Goal: Task Accomplishment & Management: Manage account settings

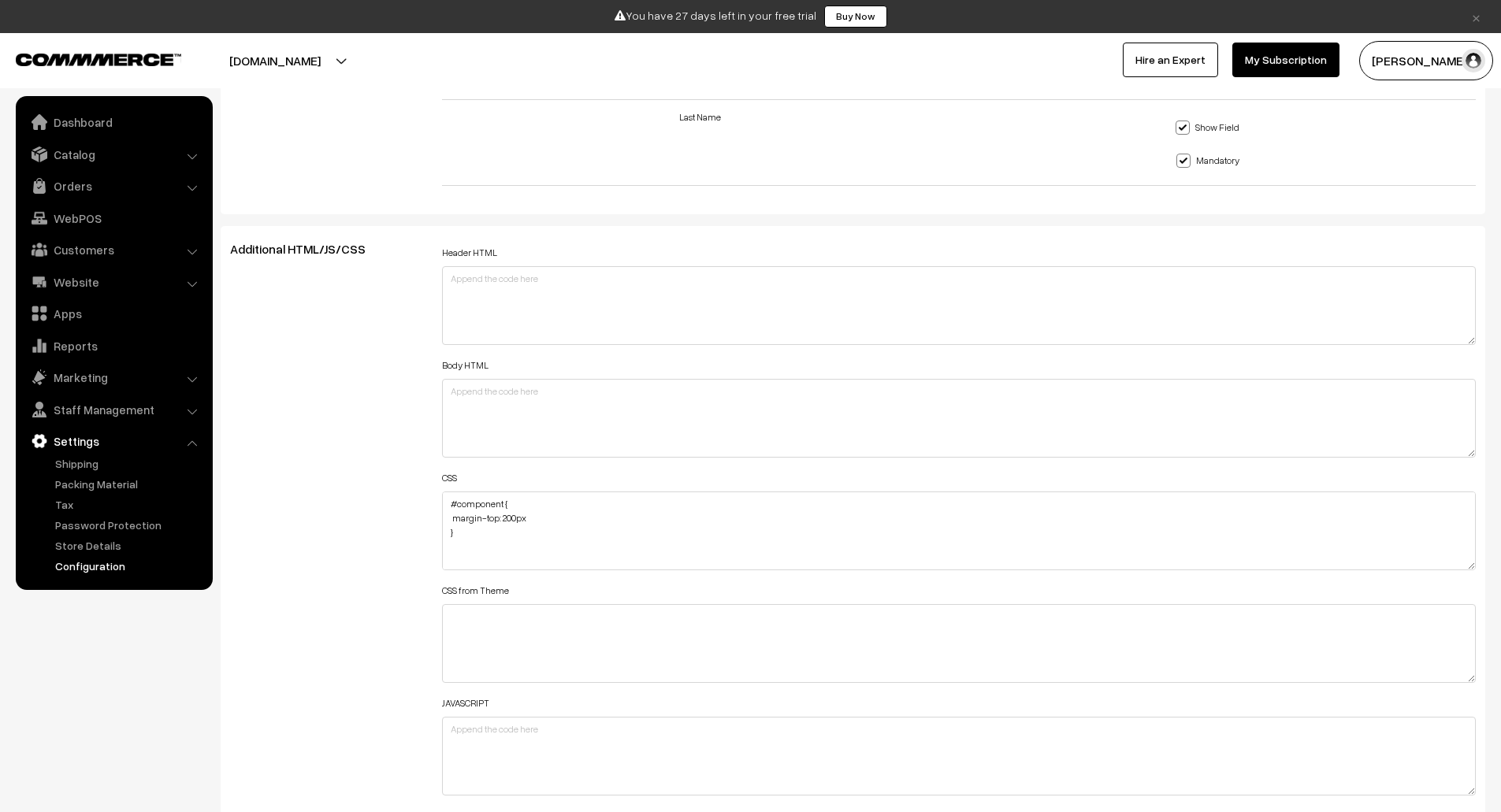
scroll to position [1638, 0]
drag, startPoint x: 472, startPoint y: 536, endPoint x: 429, endPoint y: 489, distance: 63.7
click at [429, 489] on div "Additional HTML/JS/CSS Header HTML Body HTML CSS CSS from Theme JAVASCRIPT" at bounding box center [853, 521] width 1269 height 564
click at [448, 550] on textarea "#component { margin-top: 200px } .html-embed-content { background-image: url(ht…" at bounding box center [960, 528] width 1035 height 79
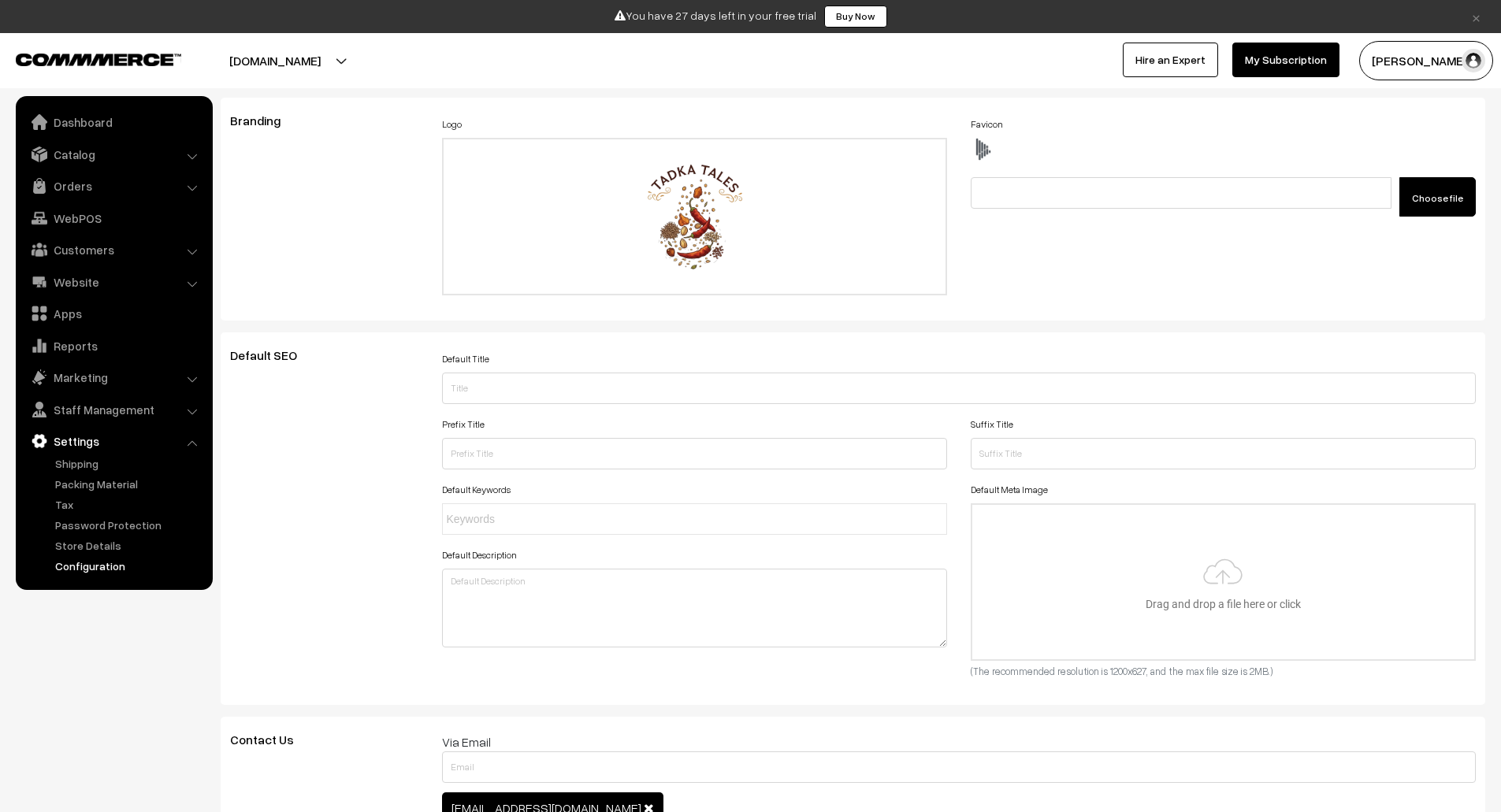
scroll to position [0, 0]
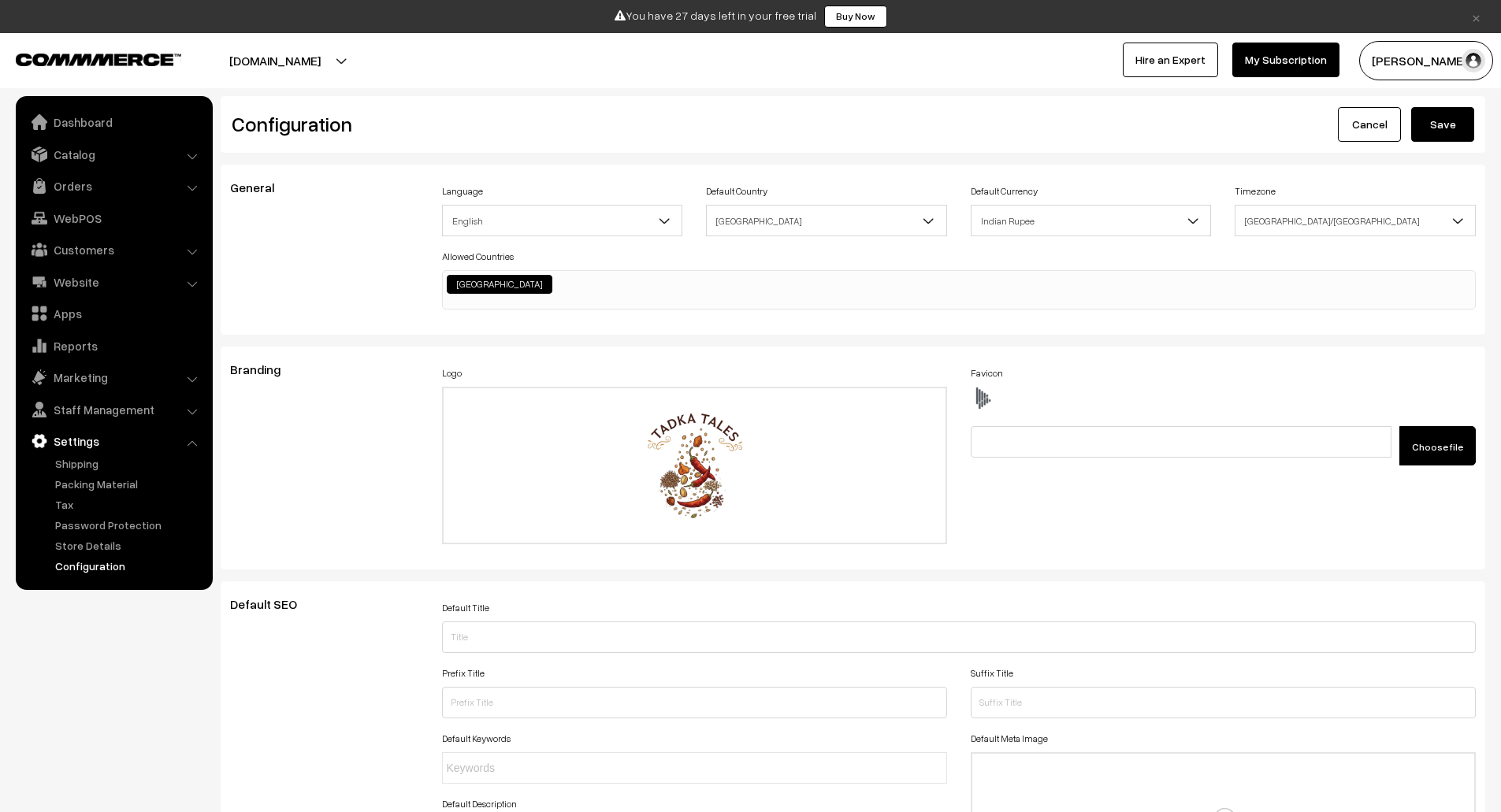
type textarea ".html-embed-content { background-image: url(https://i.ibb.co/BVR5Zk7P/Untitled-…"
click at [1445, 123] on button "Save" at bounding box center [1444, 125] width 63 height 35
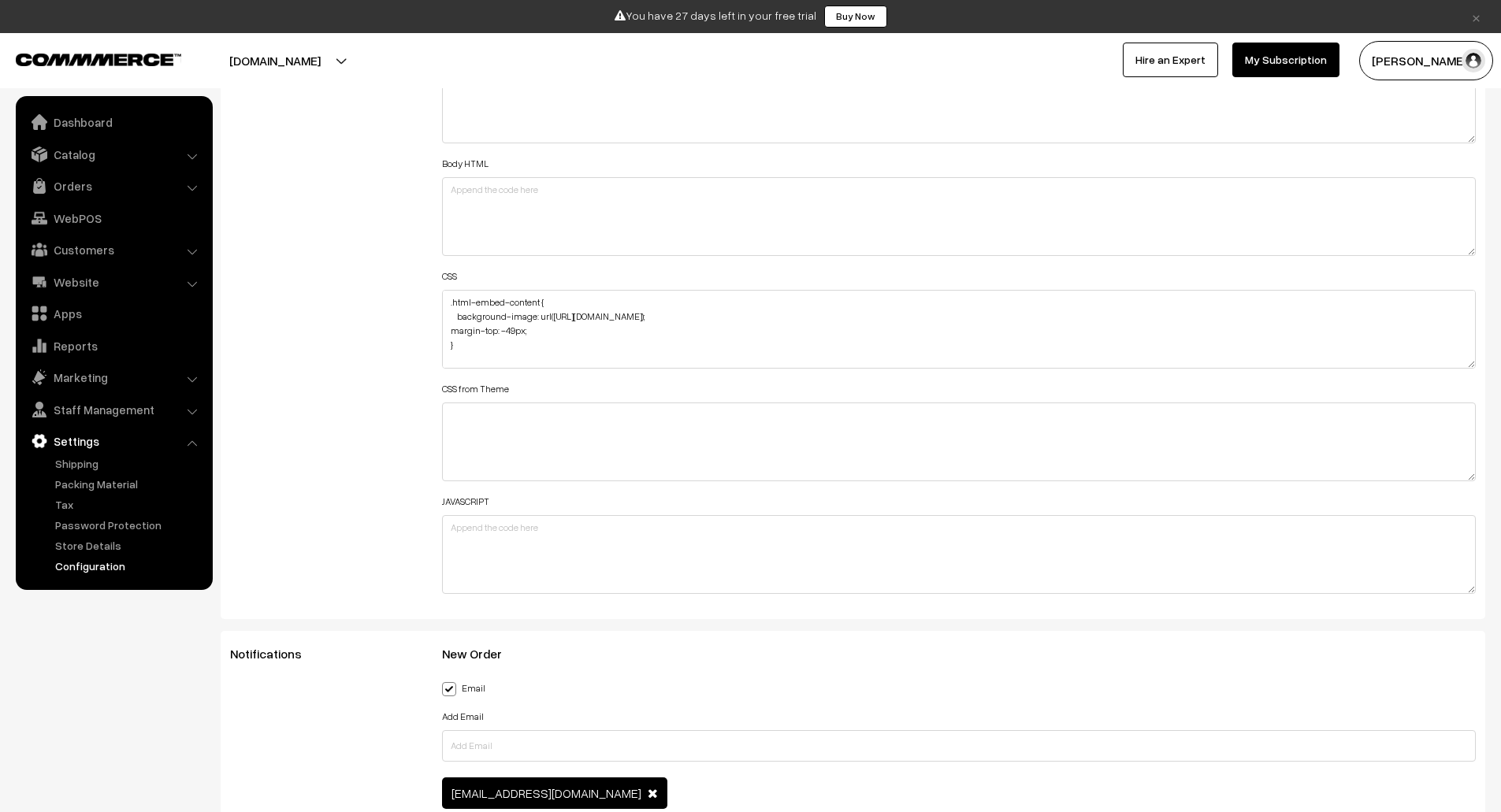
scroll to position [1839, 0]
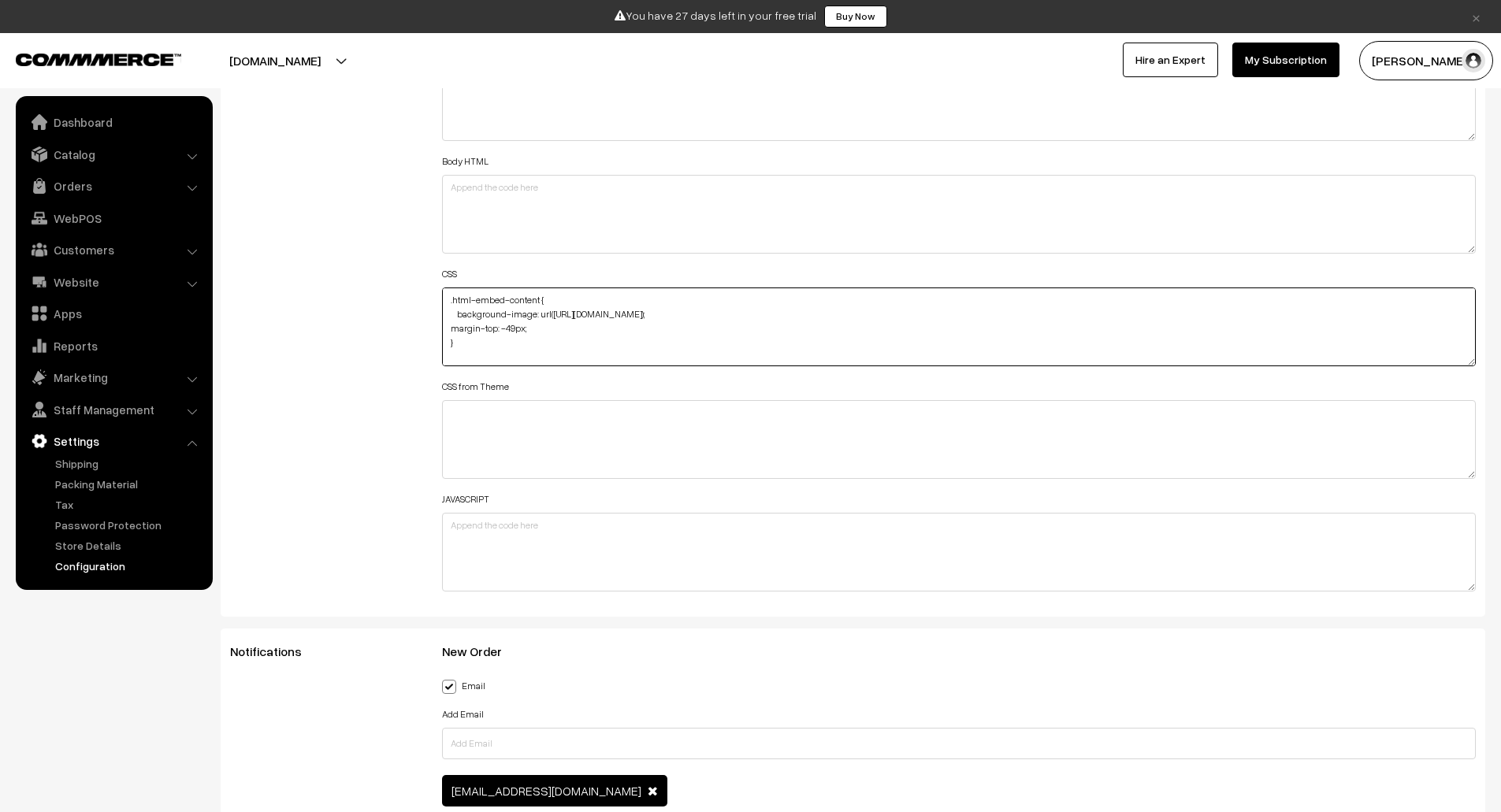
click at [1472, 362] on textarea ".html-embed-content { background-image: url(https://i.ibb.co/BVR5Zk7P/Untitled-…" at bounding box center [960, 326] width 1035 height 79
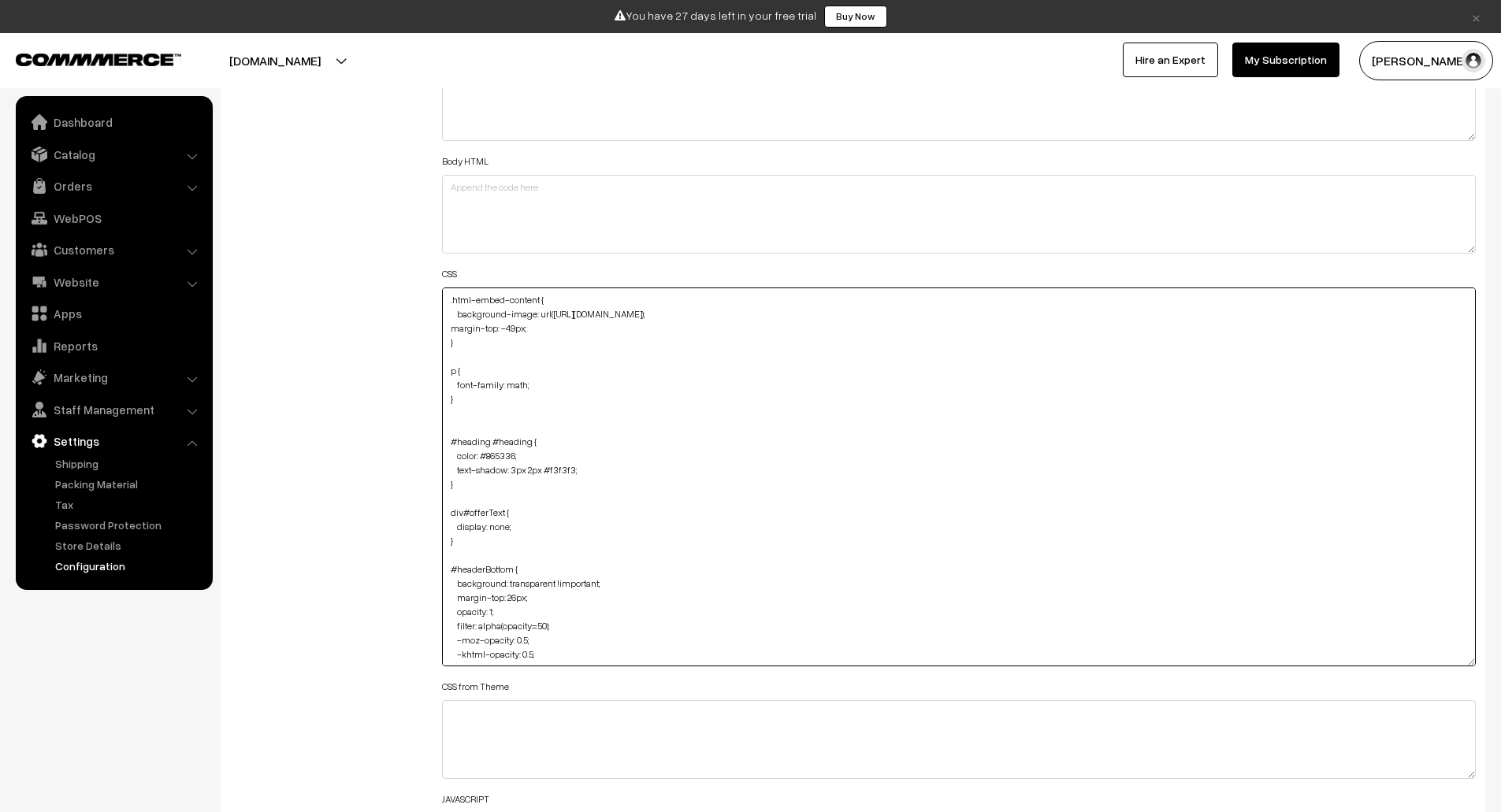
drag, startPoint x: 1472, startPoint y: 362, endPoint x: 1509, endPoint y: 675, distance: 315.2
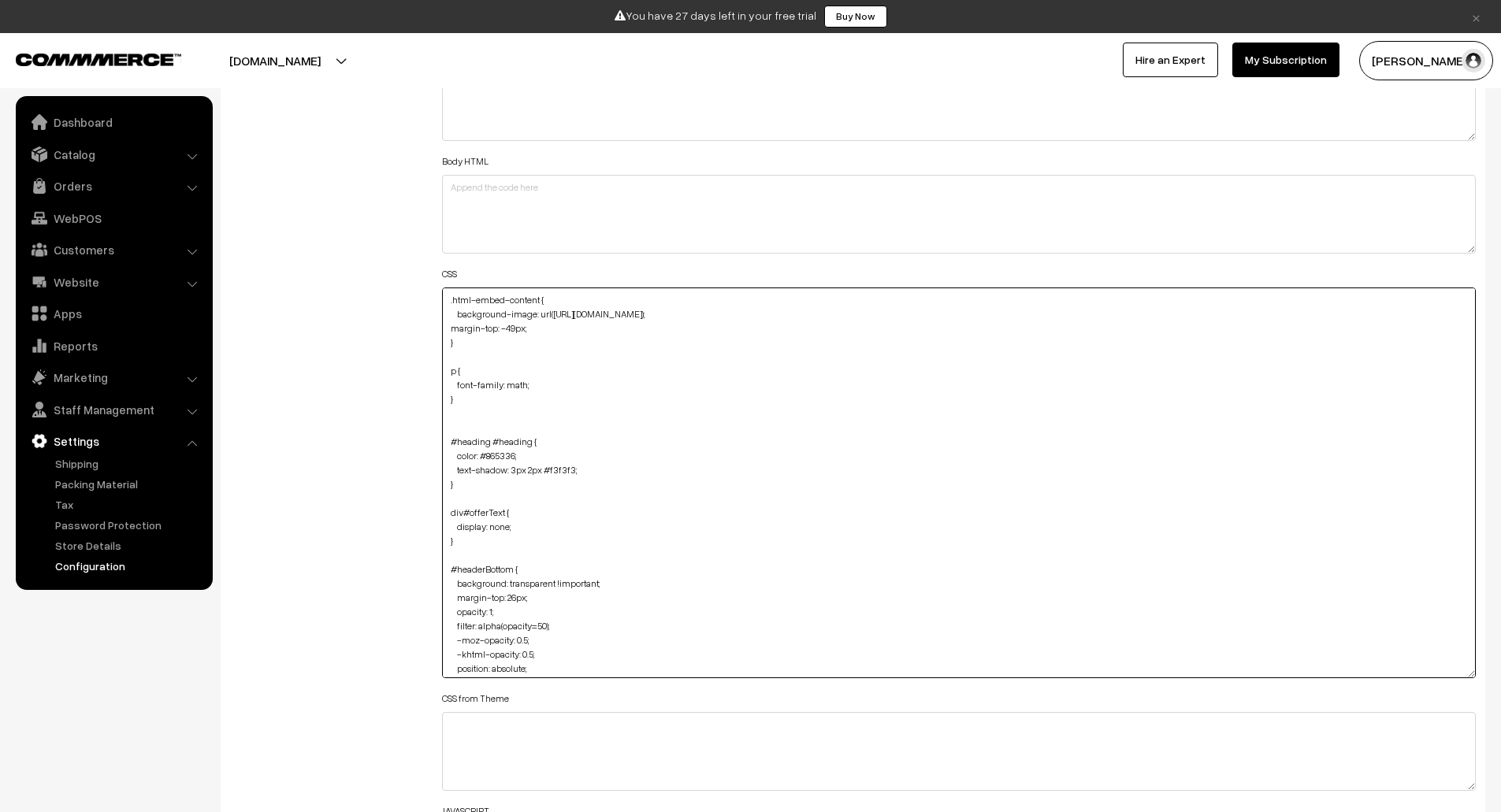
click at [1059, 481] on textarea ".html-embed-content { background-image: url(https://i.ibb.co/BVR5Zk7P/Untitled-…" at bounding box center [960, 482] width 1035 height 391
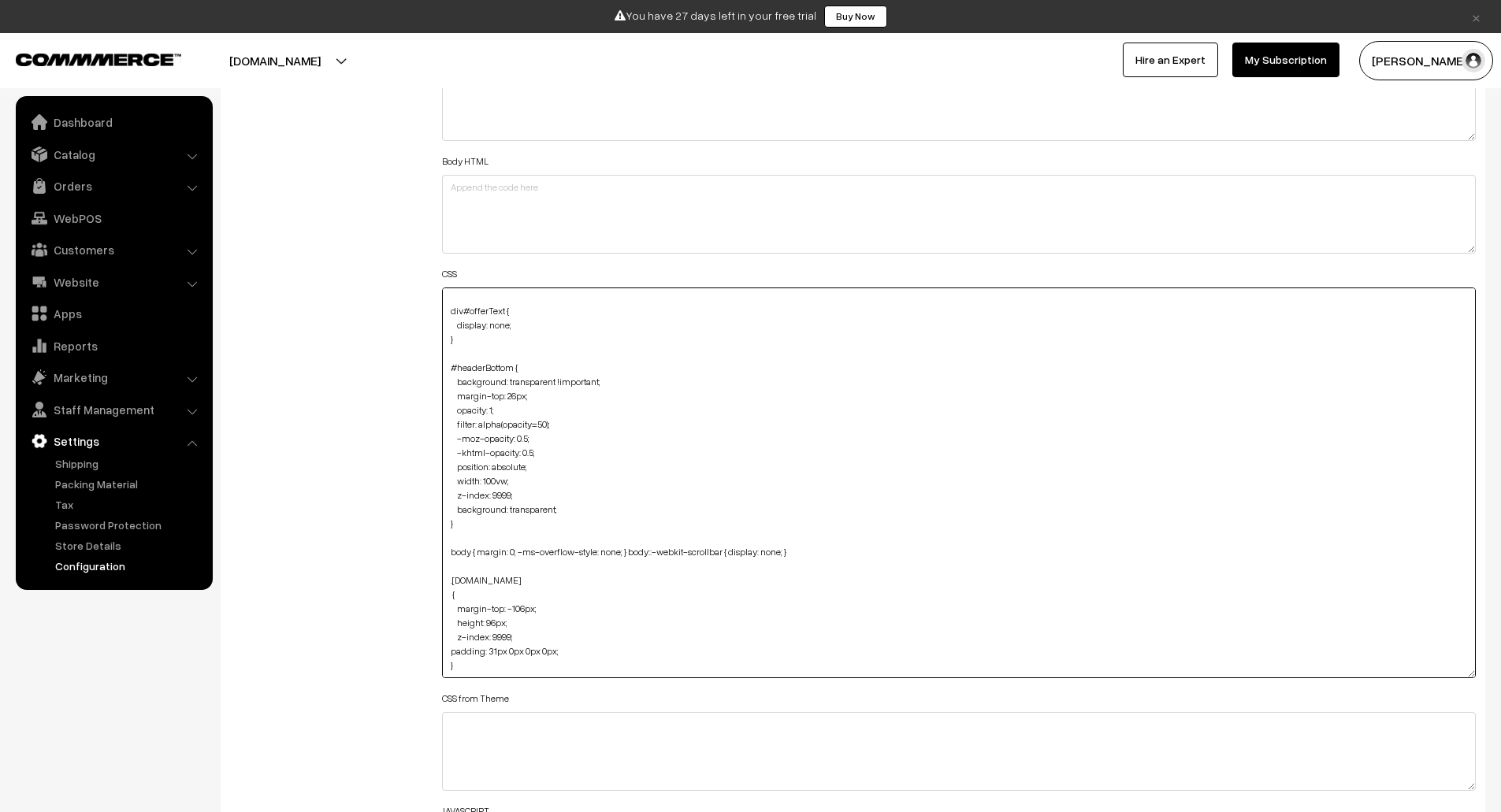
scroll to position [227, 0]
click at [504, 338] on textarea ".html-embed-content { background-image: url(https://i.ibb.co/BVR5Zk7P/Untitled-…" at bounding box center [960, 482] width 1035 height 391
click at [549, 392] on textarea ".html-embed-content { background-image: url(https://i.ibb.co/BVR5Zk7P/Untitled-…" at bounding box center [960, 482] width 1035 height 391
click at [448, 346] on textarea ".html-embed-content { background-image: url(https://i.ibb.co/BVR5Zk7P/Untitled-…" at bounding box center [960, 482] width 1035 height 391
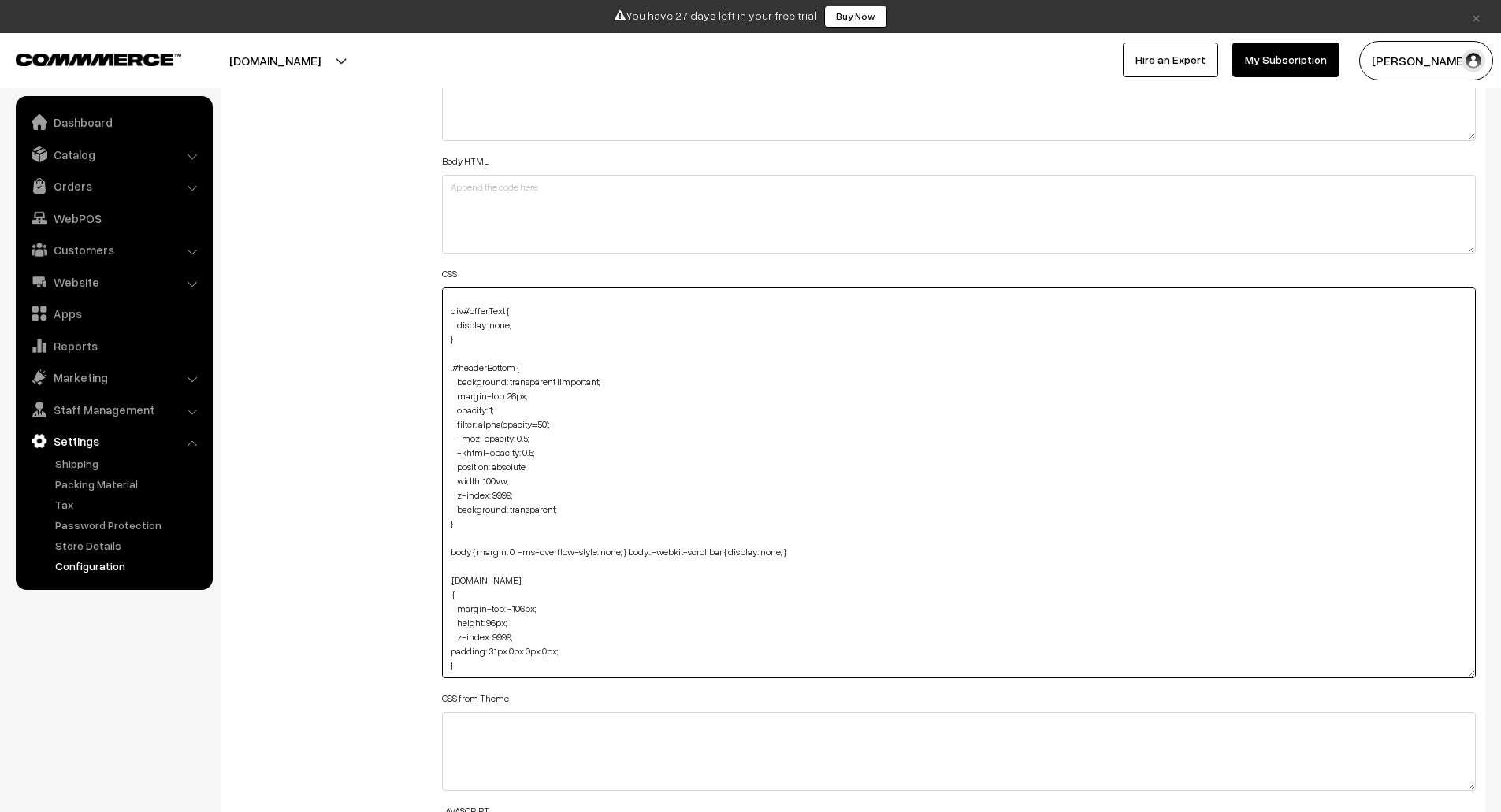
paste textarea "home-page"
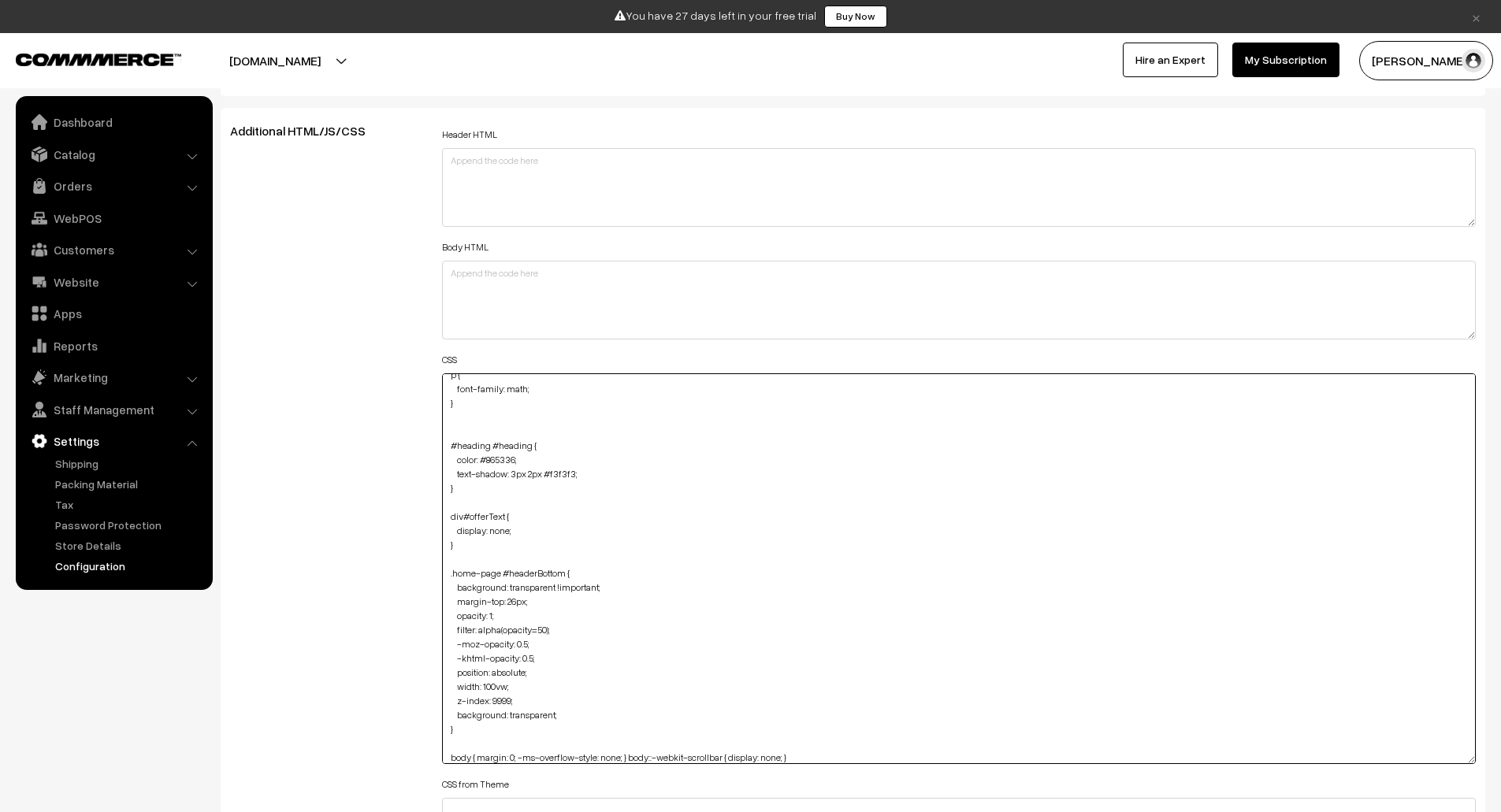
scroll to position [42, 0]
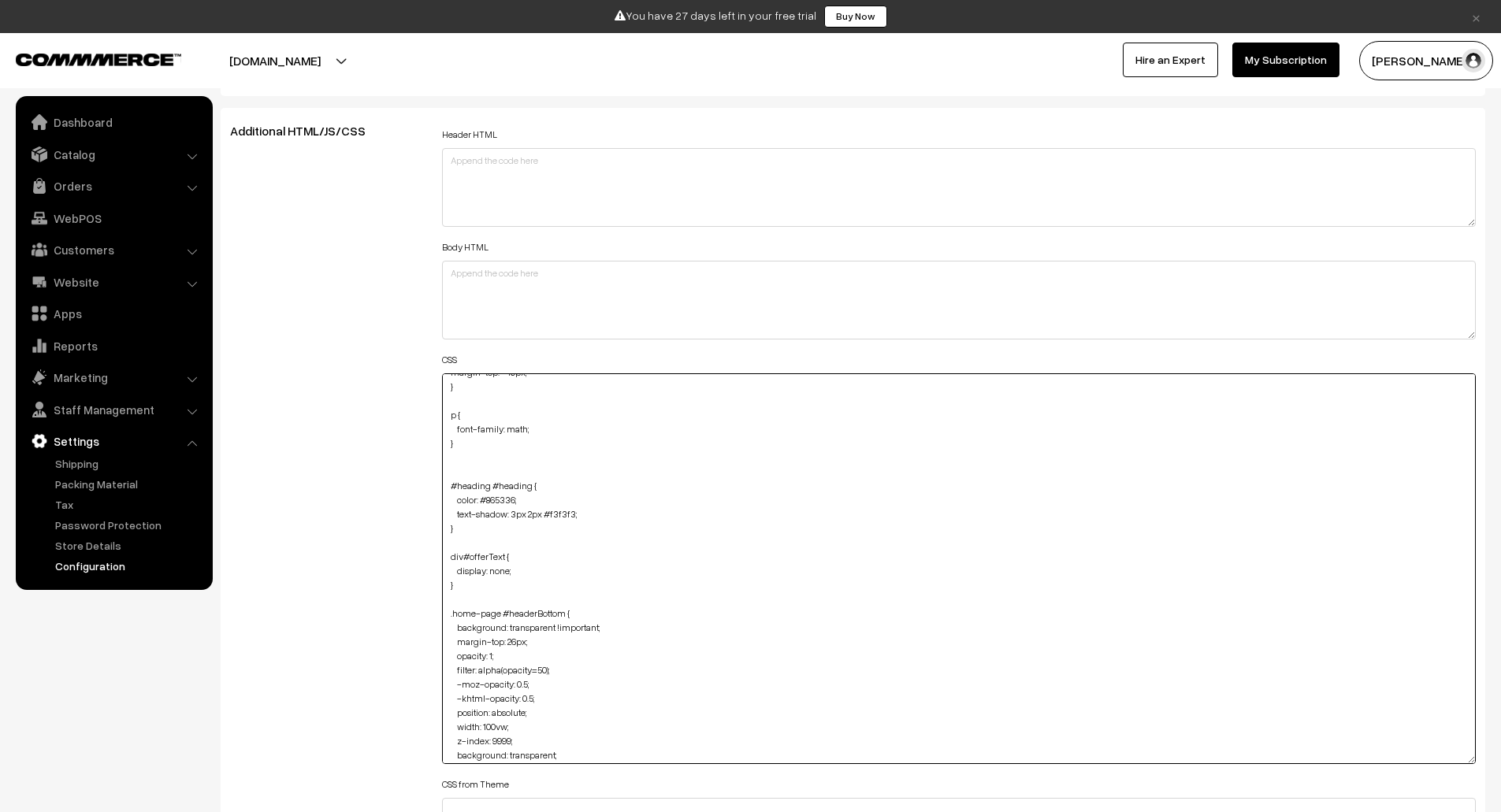
click at [566, 471] on textarea ".html-embed-content { background-image: url(https://i.ibb.co/BVR5Zk7P/Untitled-…" at bounding box center [960, 568] width 1035 height 391
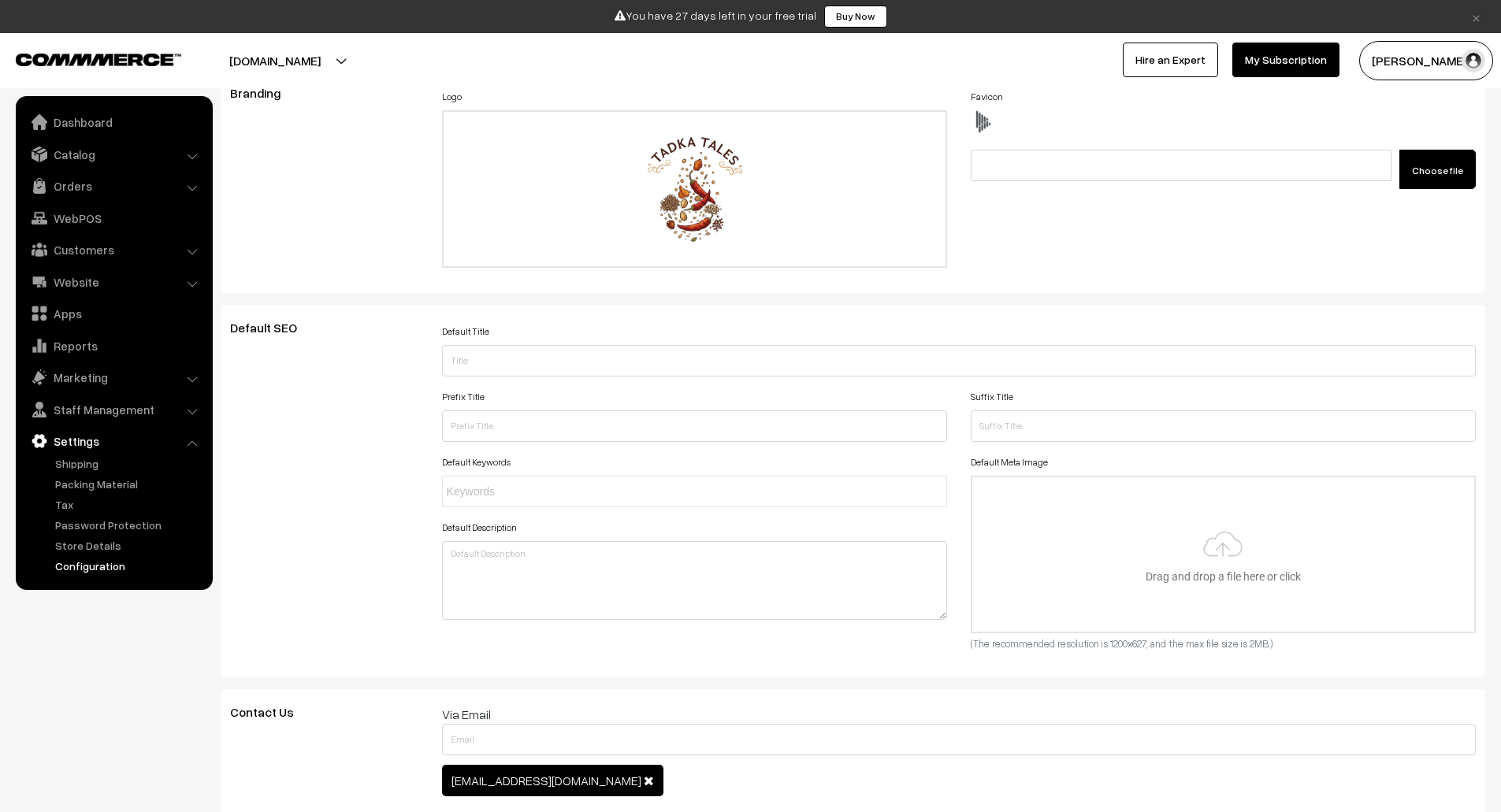
scroll to position [0, 0]
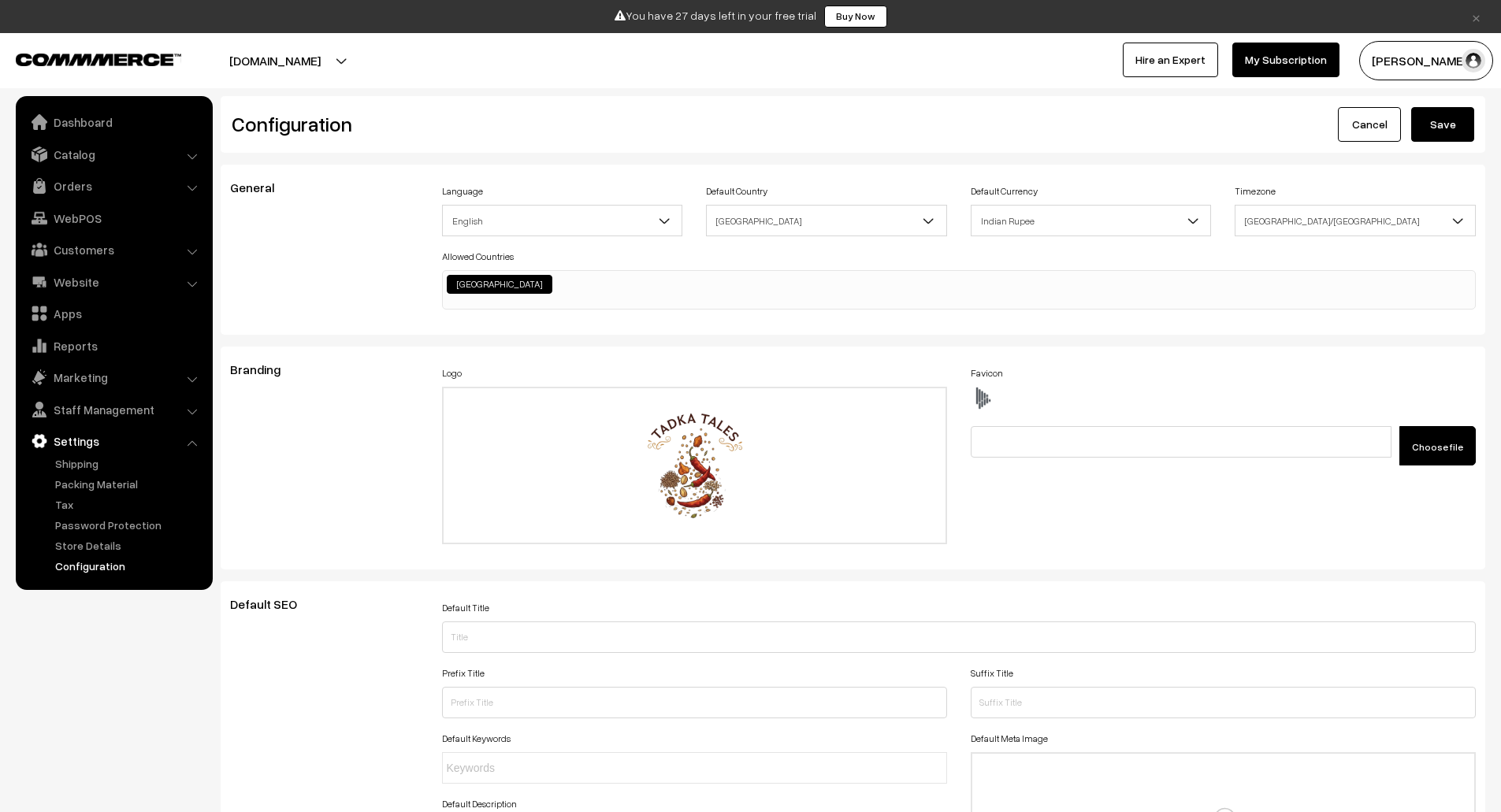
type textarea ".html-embed-content { background-image: url(https://i.ibb.co/BVR5Zk7P/Untitled-…"
click at [1457, 122] on button "Save" at bounding box center [1444, 125] width 63 height 35
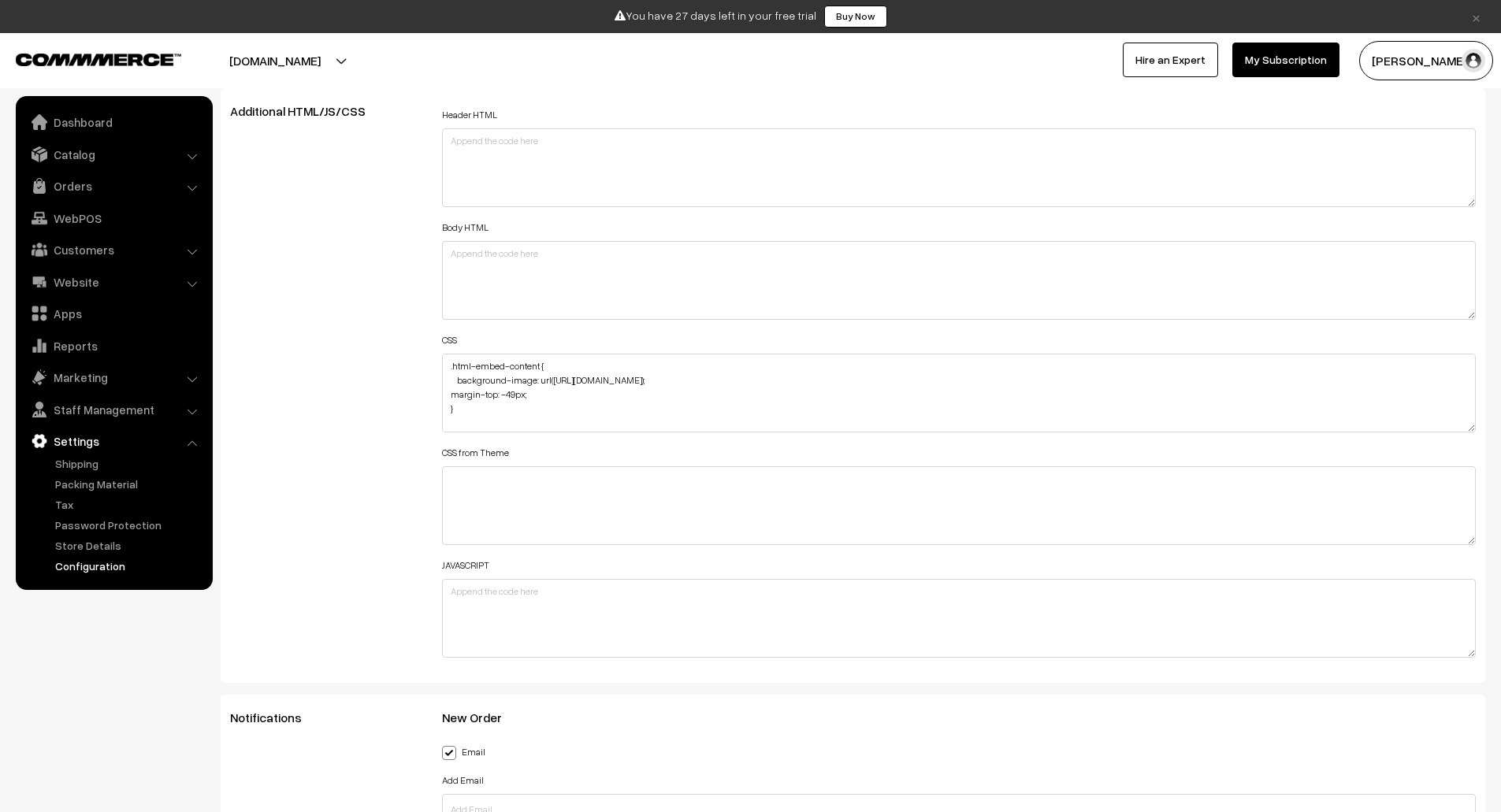
scroll to position [1774, 0]
drag, startPoint x: 1471, startPoint y: 427, endPoint x: 1483, endPoint y: 674, distance: 247.3
click at [1483, 674] on div "Header HTML Body HTML CSS .html-embed-content { background-image: url(https://i…" at bounding box center [960, 497] width 1059 height 789
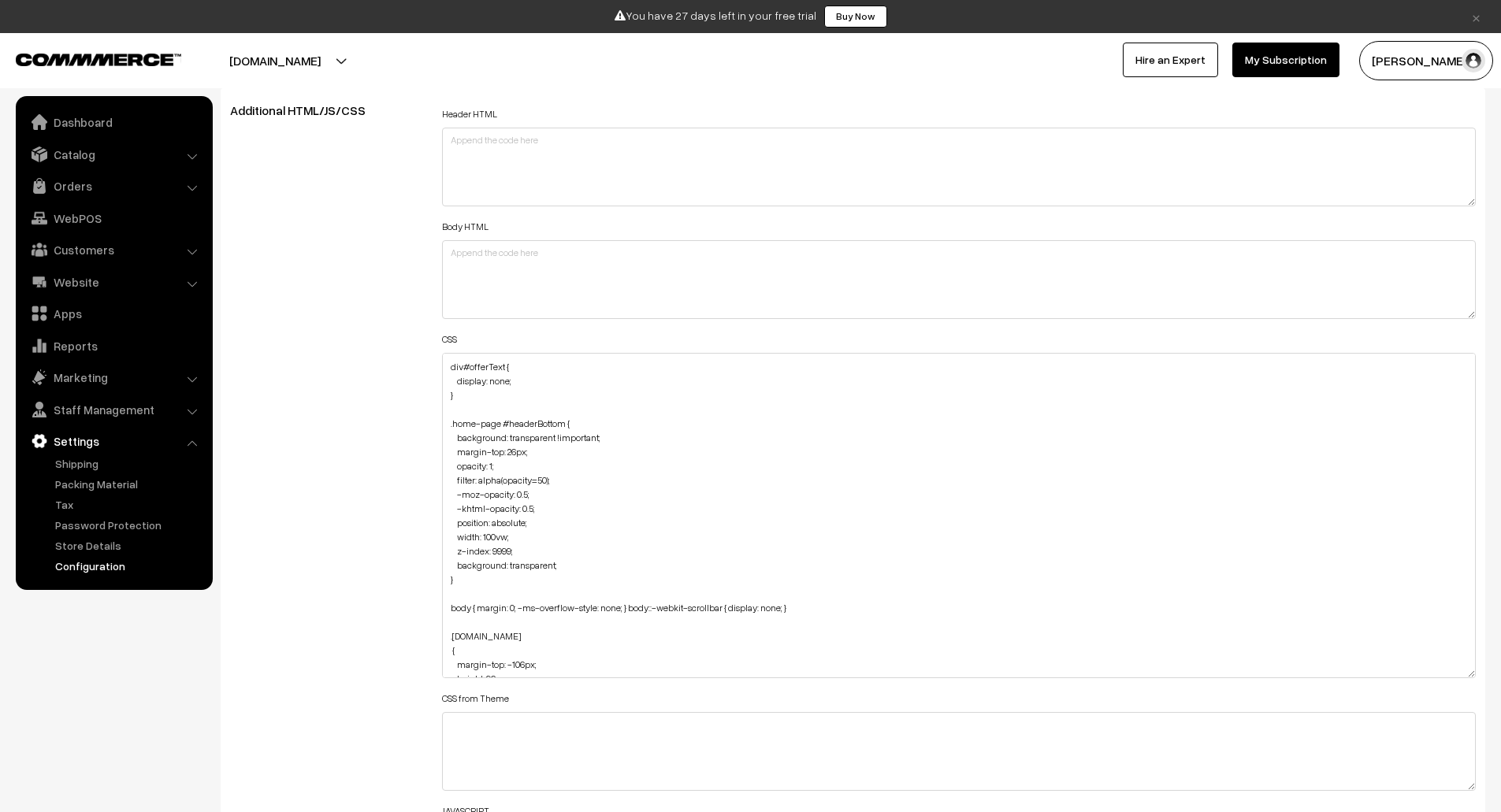
scroll to position [212, 0]
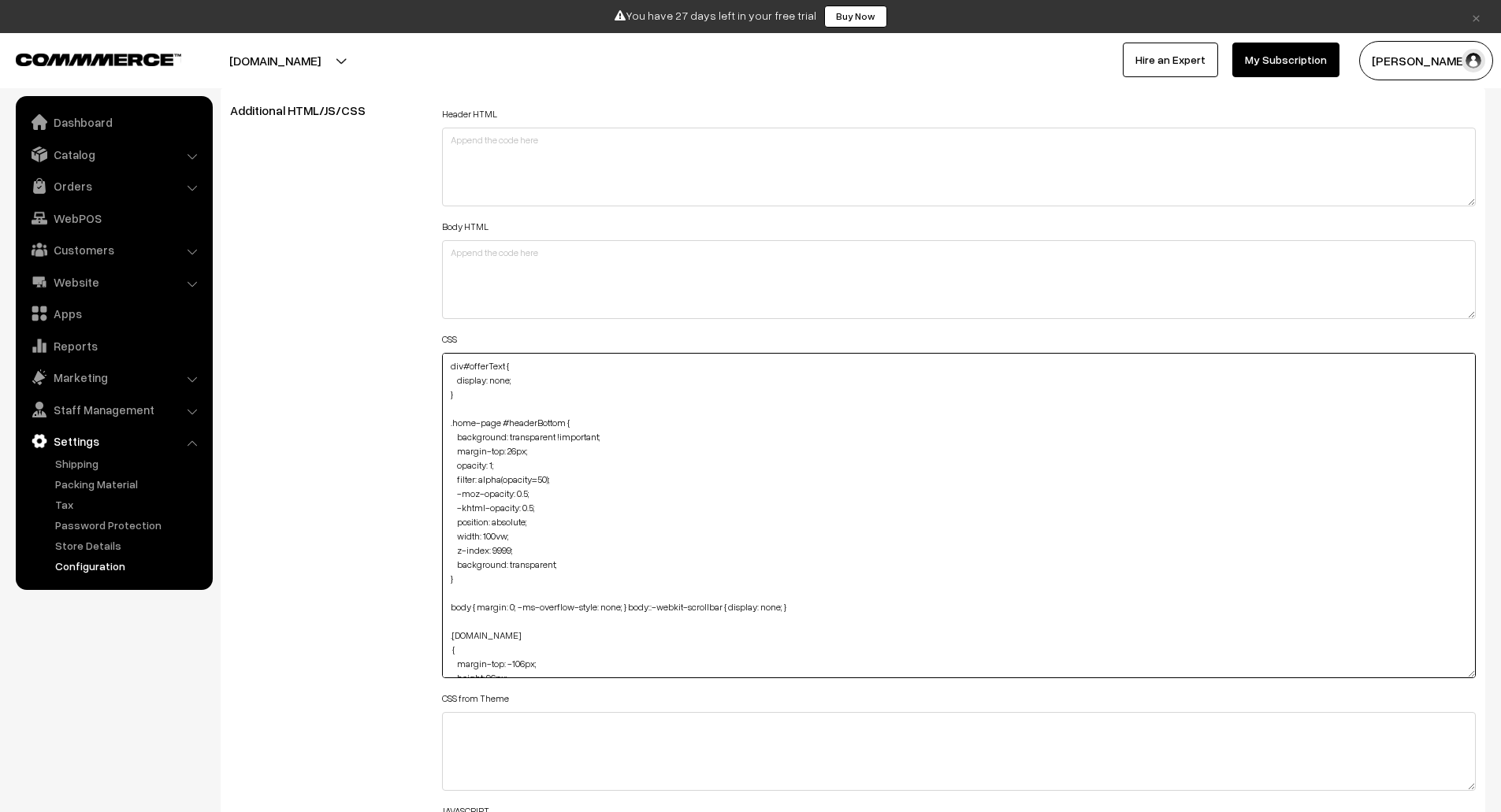
drag, startPoint x: 504, startPoint y: 422, endPoint x: 604, endPoint y: 436, distance: 101.0
click at [604, 436] on textarea ".html-embed-content { background-image: url(https://i.ibb.co/BVR5Zk7P/Untitled-…" at bounding box center [960, 516] width 1035 height 326
click at [542, 414] on textarea ".html-embed-content { background-image: url(https://i.ibb.co/BVR5Zk7P/Untitled-…" at bounding box center [960, 516] width 1035 height 326
paste textarea "#headerBottom { background: transparent !important;"
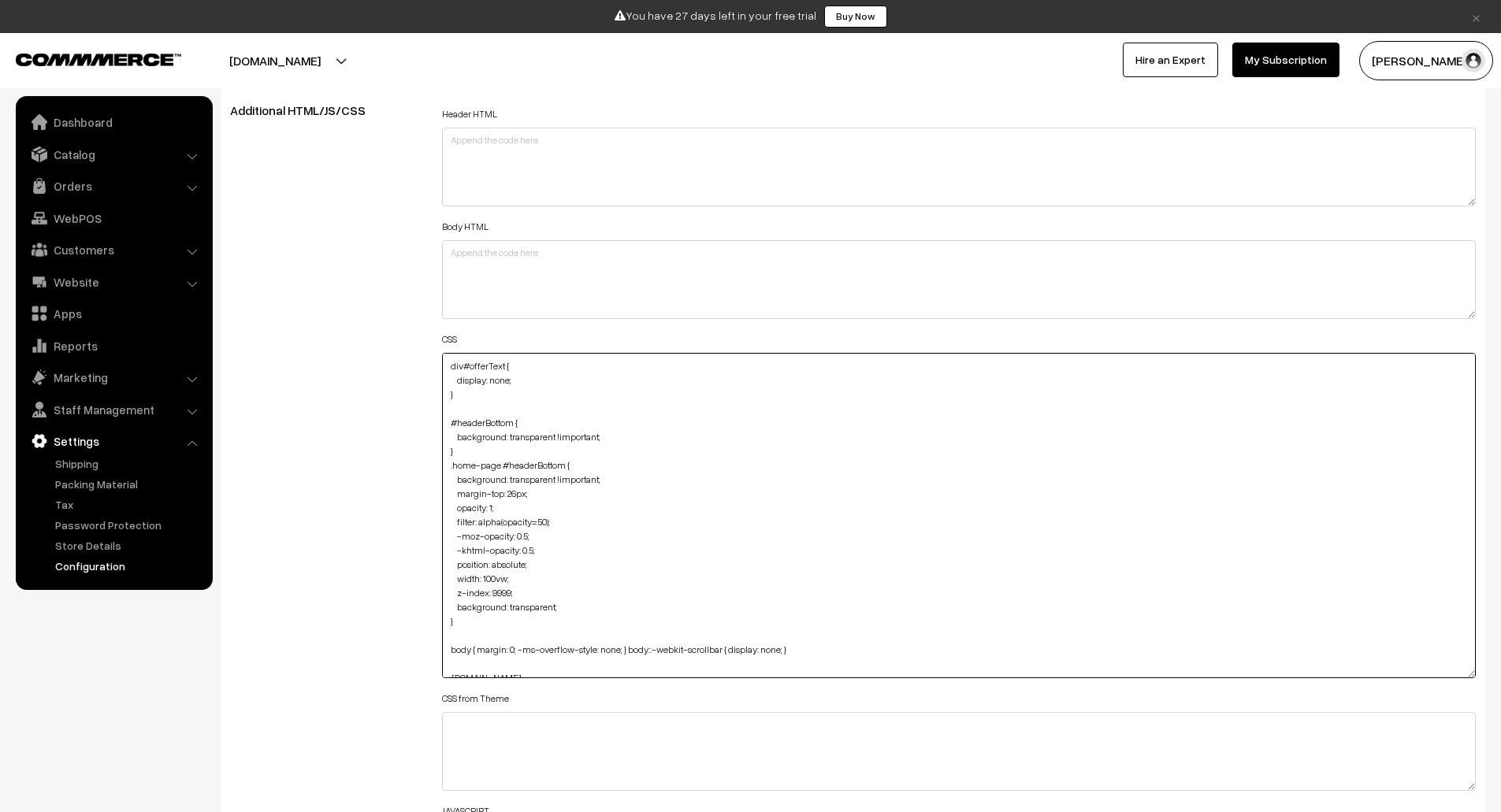
click at [576, 436] on textarea ".html-embed-content { background-image: url(https://i.ibb.co/BVR5Zk7P/Untitled-…" at bounding box center [960, 516] width 1035 height 326
click at [527, 435] on textarea ".html-embed-content { background-image: url(https://i.ibb.co/BVR5Zk7P/Untitled-…" at bounding box center [960, 516] width 1035 height 326
click at [527, 435] on textarea ".html-embed-content { background-image: url([URL][DOMAIN_NAME]); margin-top: -4…" at bounding box center [960, 516] width 1035 height 326
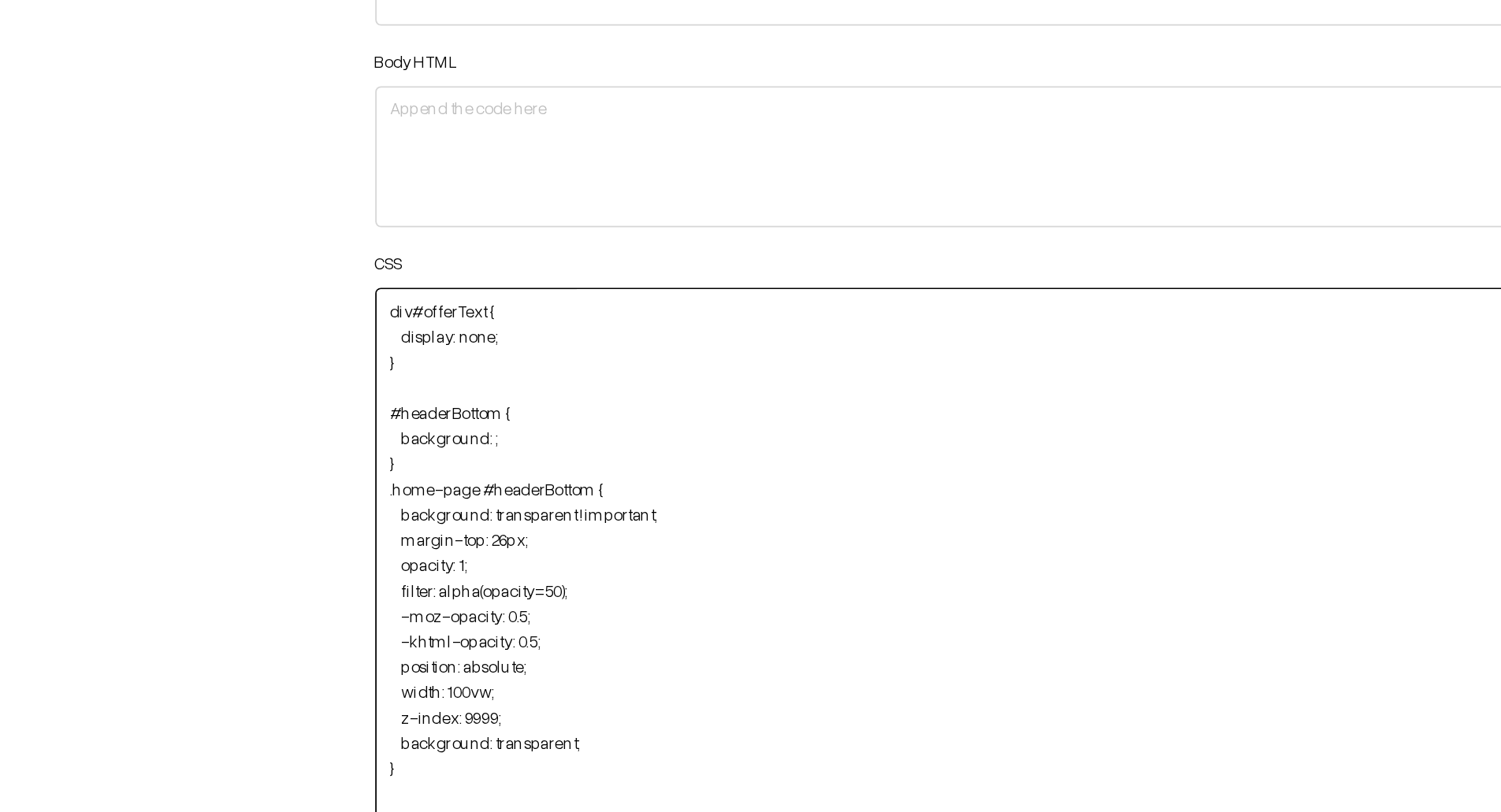
click at [513, 454] on textarea ".html-embed-content { background-image: url(https://i.ibb.co/BVR5Zk7P/Untitled-…" at bounding box center [960, 516] width 1035 height 326
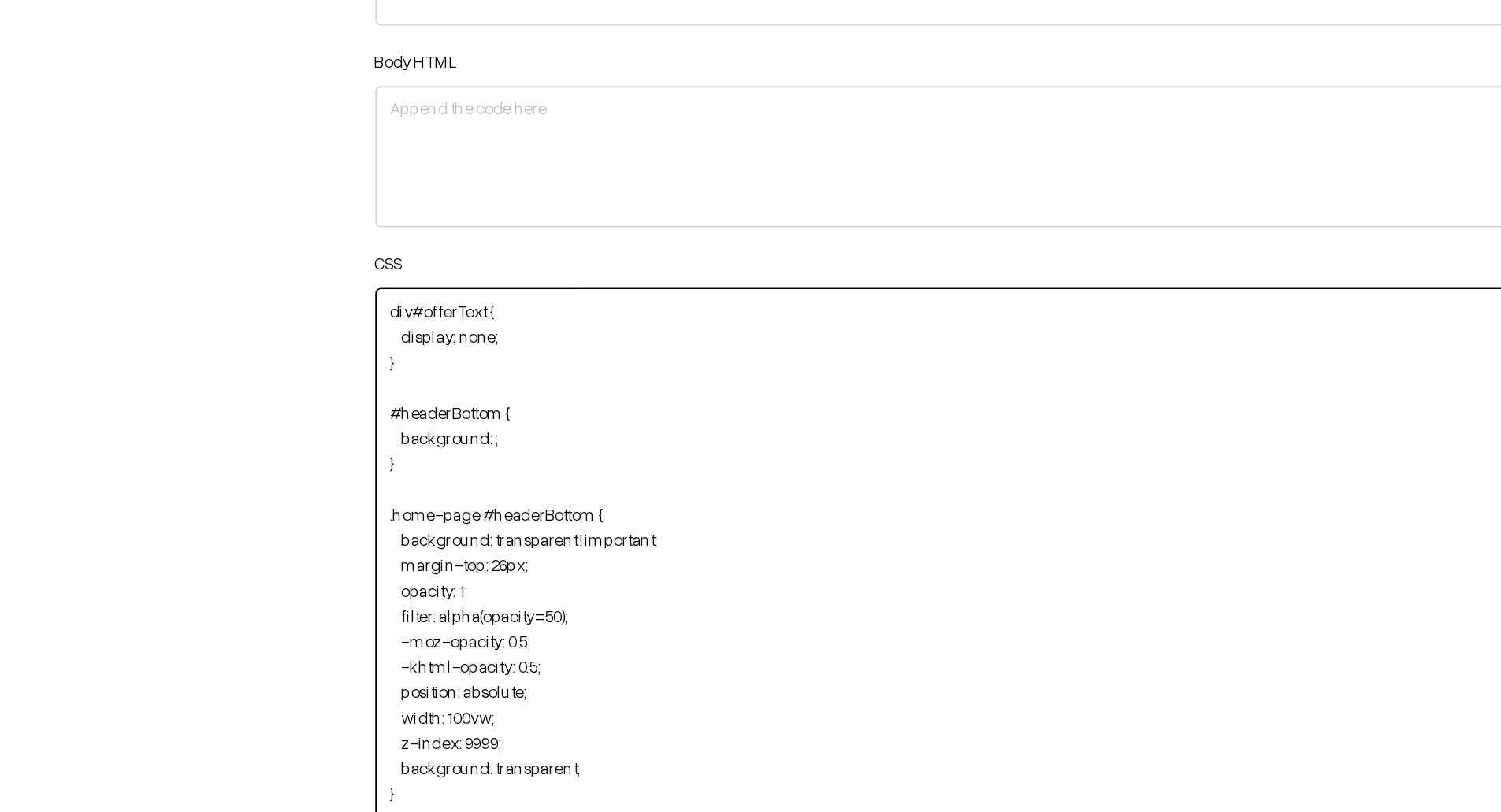
click at [507, 438] on textarea ".html-embed-content { background-image: url(https://i.ibb.co/BVR5Zk7P/Untitled-…" at bounding box center [960, 516] width 1035 height 326
click at [517, 456] on textarea ".html-embed-content { background-image: url(https://i.ibb.co/BVR5Zk7P/Untitled-…" at bounding box center [960, 516] width 1035 height 326
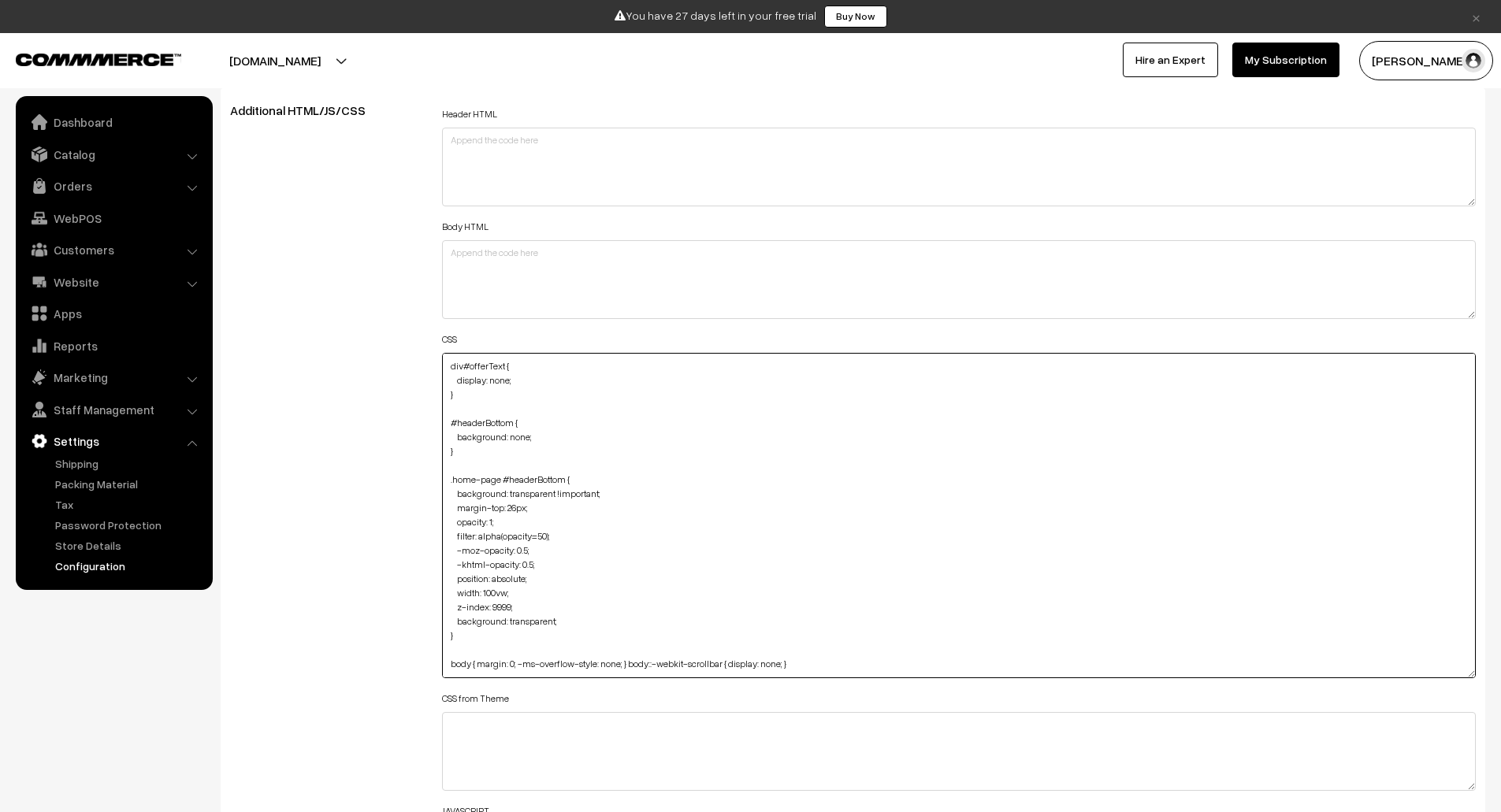
click at [517, 441] on textarea ".html-embed-content { background-image: url(https://i.ibb.co/BVR5Zk7P/Untitled-…" at bounding box center [960, 516] width 1035 height 326
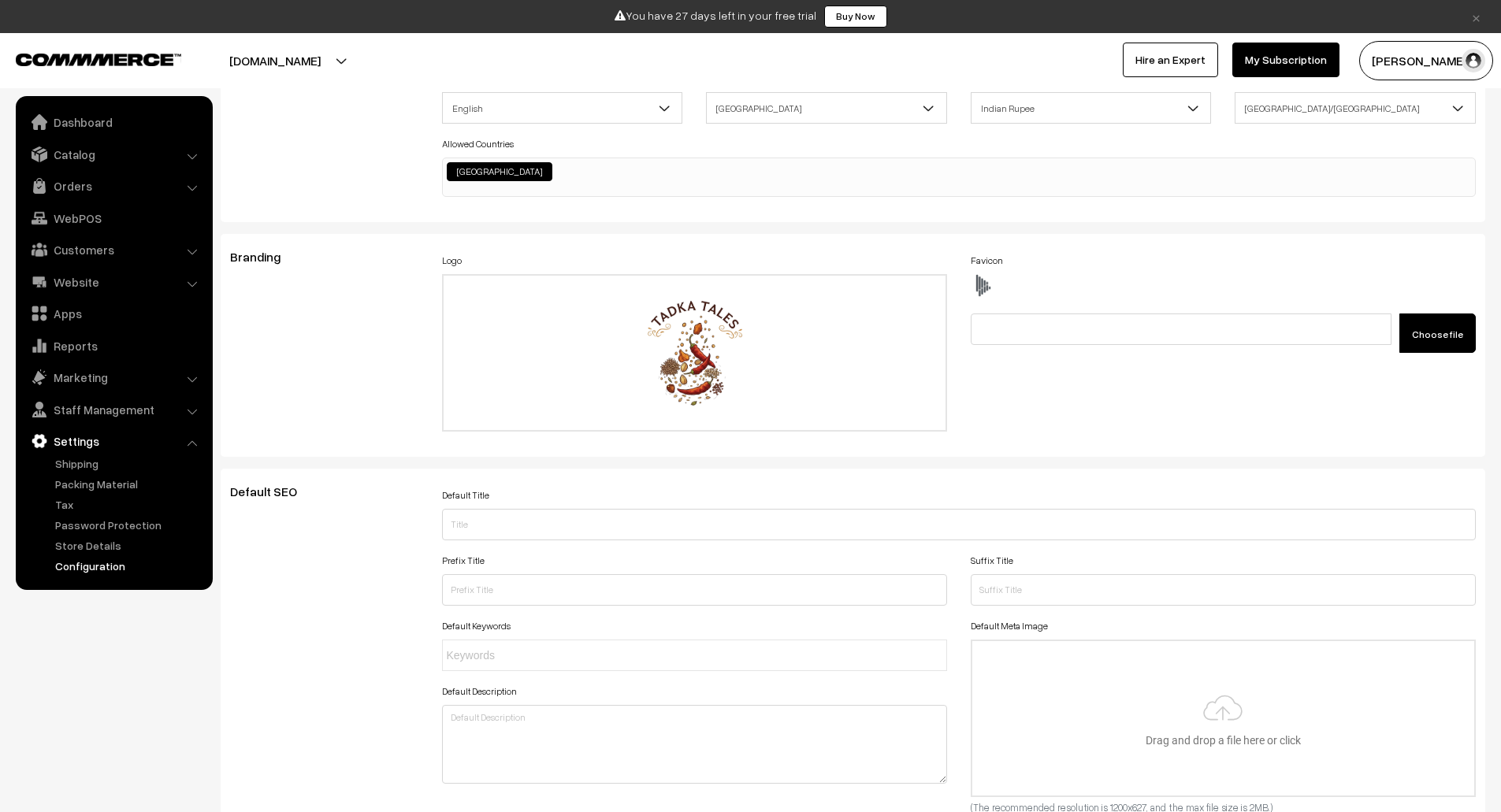
scroll to position [0, 0]
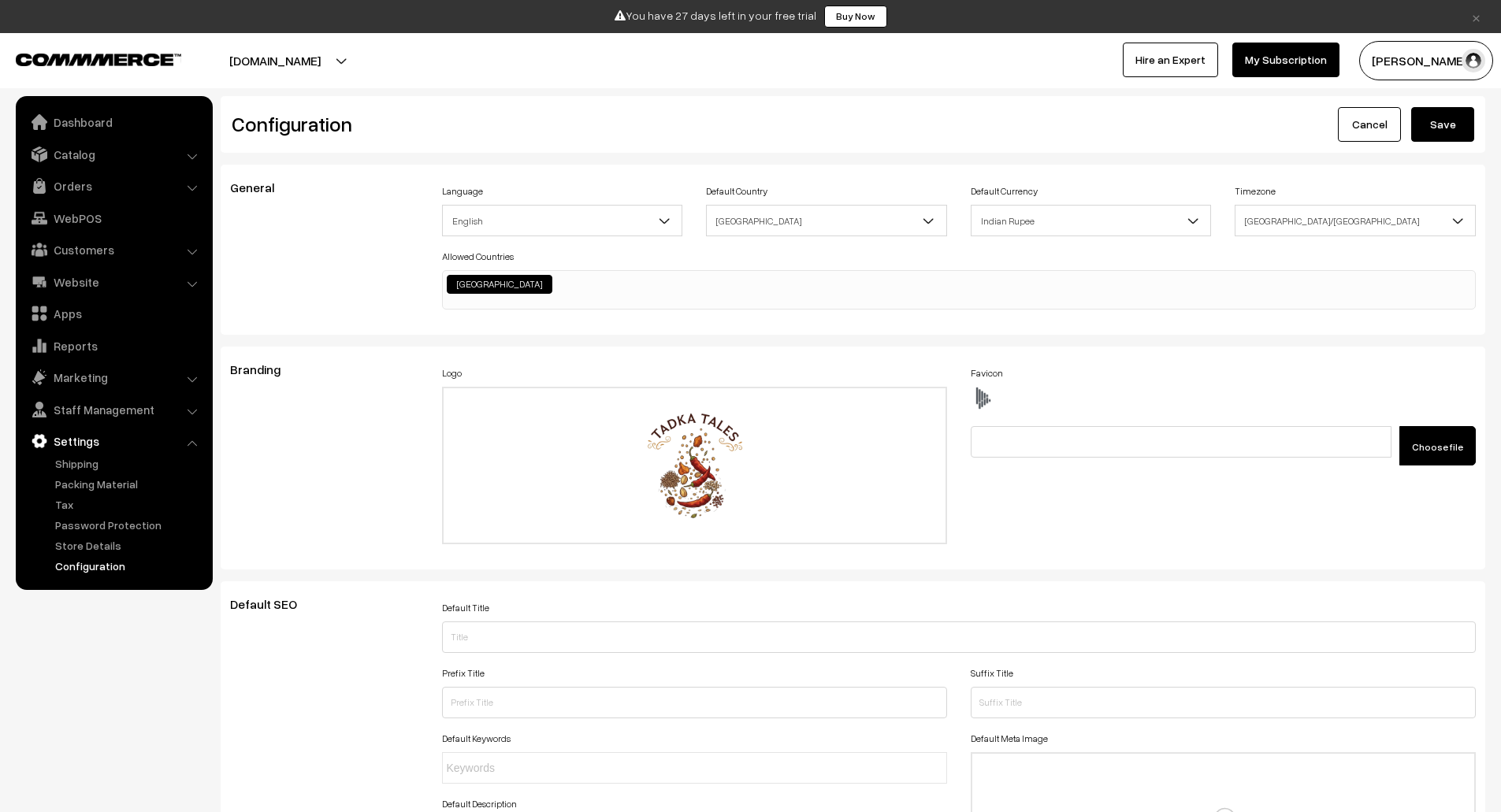
type textarea ".html-embed-content { background-image: url(https://i.ibb.co/BVR5Zk7P/Untitled-…"
click at [1428, 120] on button "Save" at bounding box center [1444, 125] width 63 height 35
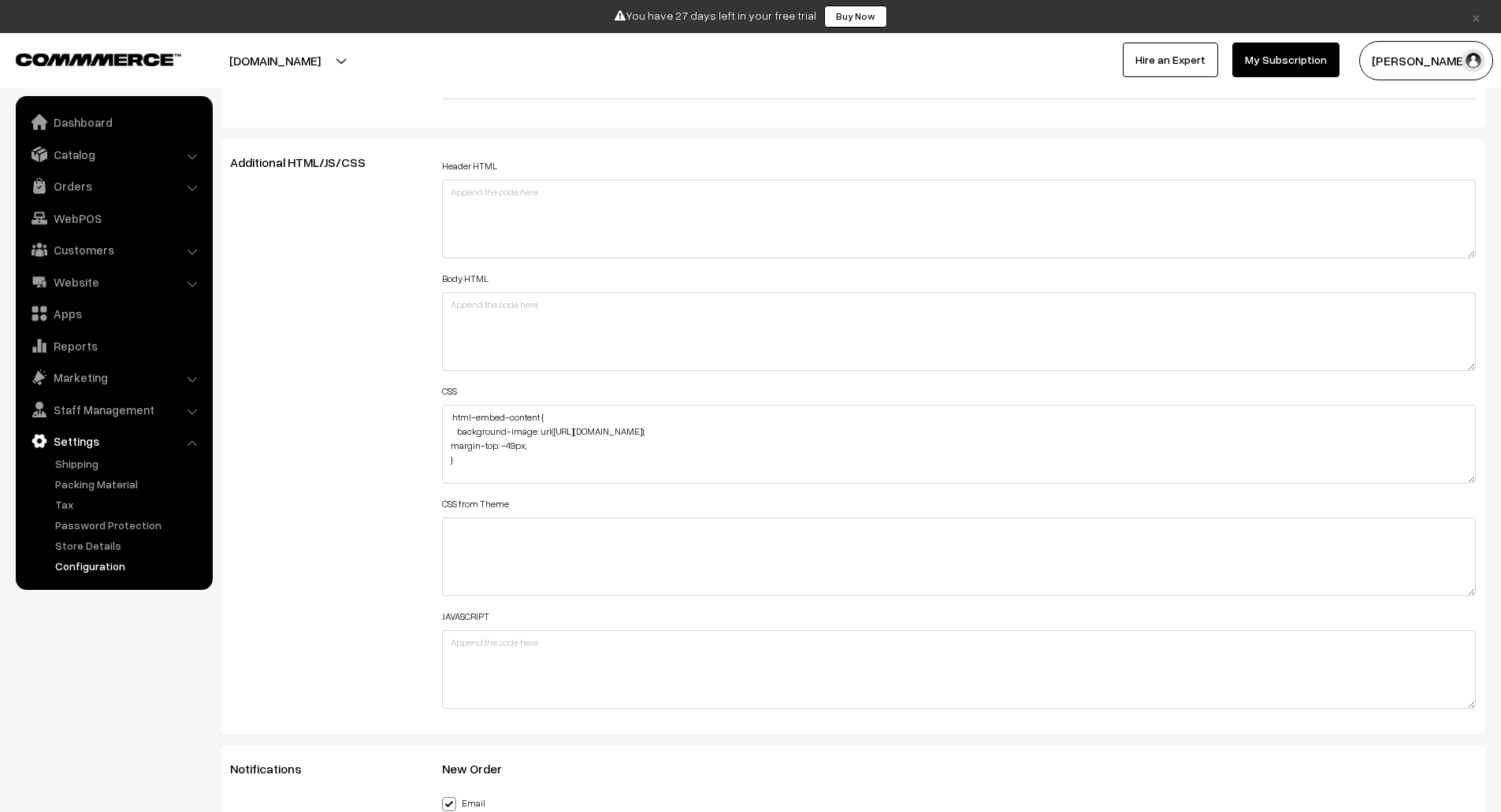
scroll to position [1722, 0]
drag, startPoint x: 1472, startPoint y: 481, endPoint x: 1484, endPoint y: 603, distance: 122.6
click at [1484, 603] on div "Header HTML Body HTML CSS .html-embed-content { background-image: url([URL][DOM…" at bounding box center [960, 496] width 1059 height 685
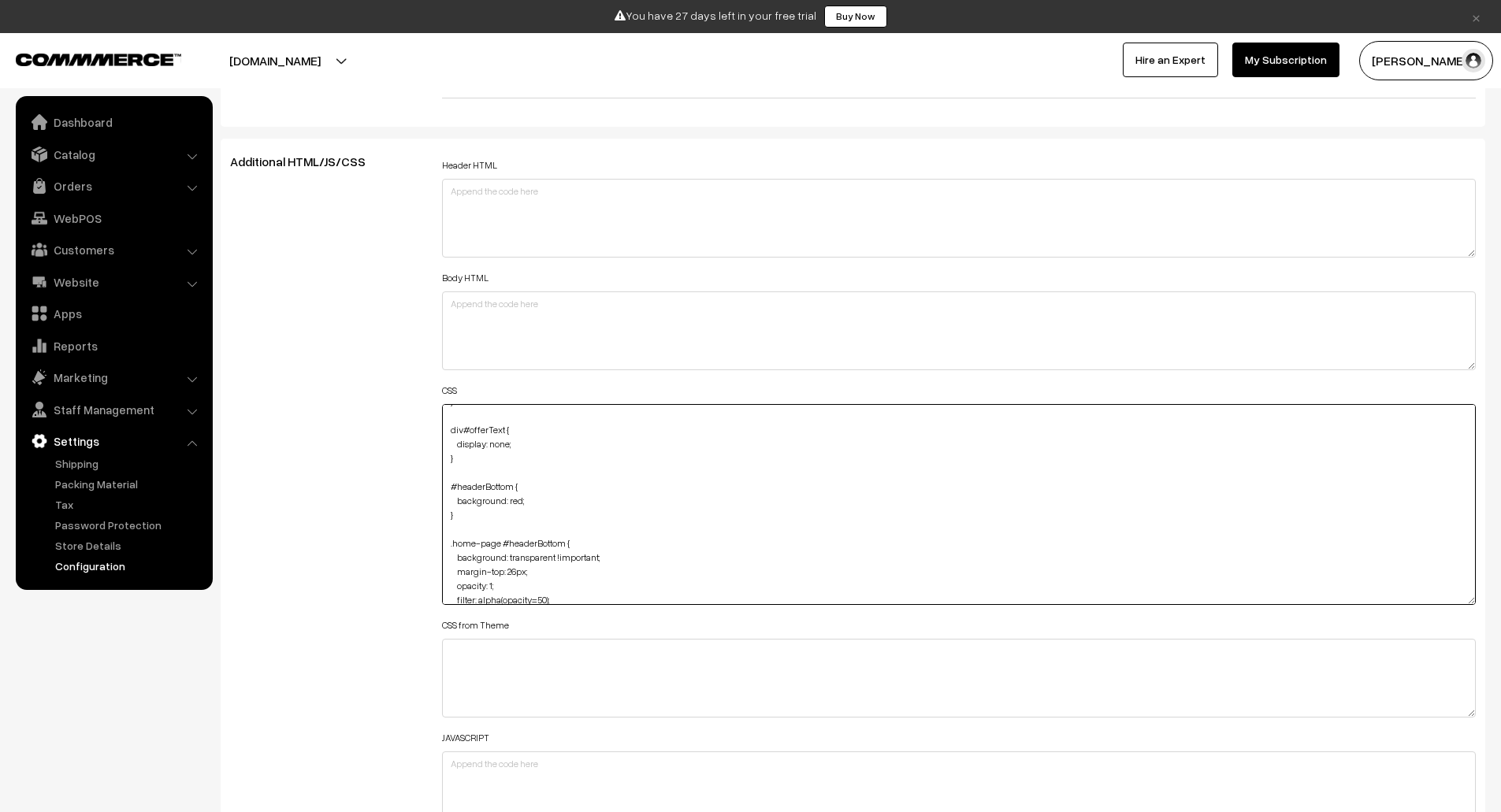
click at [516, 502] on textarea ".html-embed-content { background-image: url([URL][DOMAIN_NAME]); margin-top: -4…" at bounding box center [960, 504] width 1035 height 201
paste textarea "#865336"
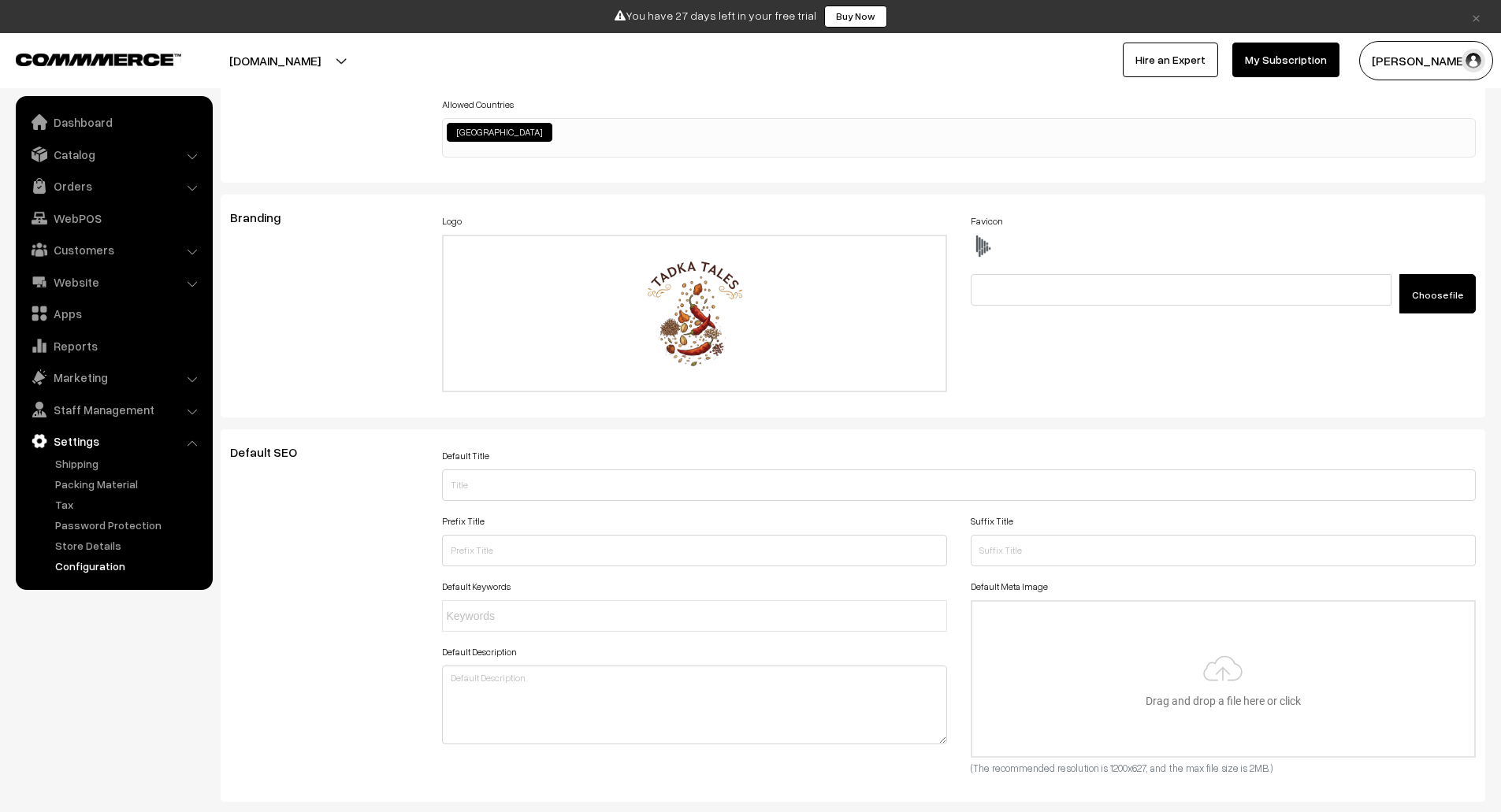
scroll to position [0, 0]
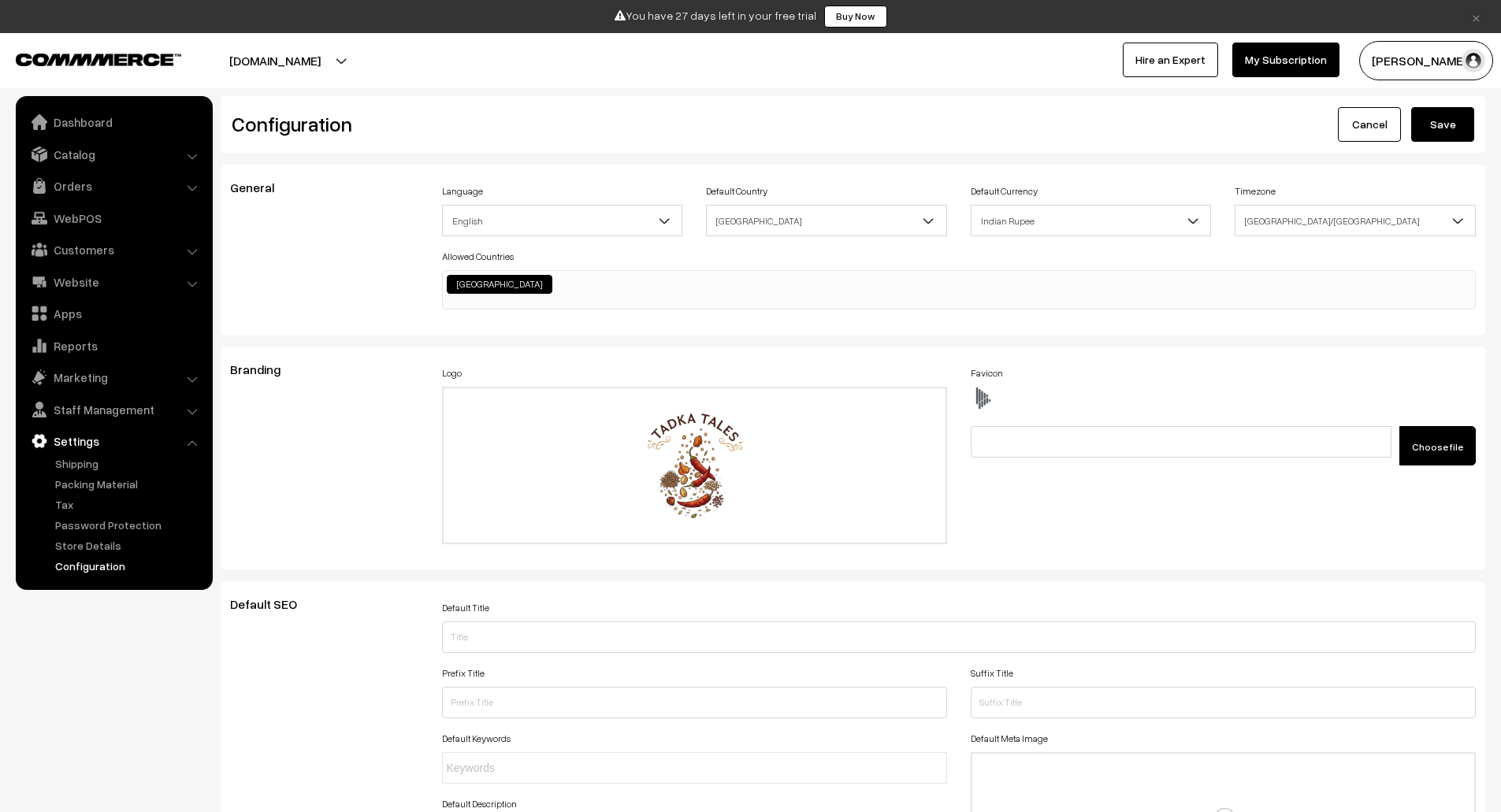
type textarea ".html-embed-content { background-image: url([URL][DOMAIN_NAME]); margin-top: -4…"
click at [1438, 117] on button "Save" at bounding box center [1444, 125] width 63 height 35
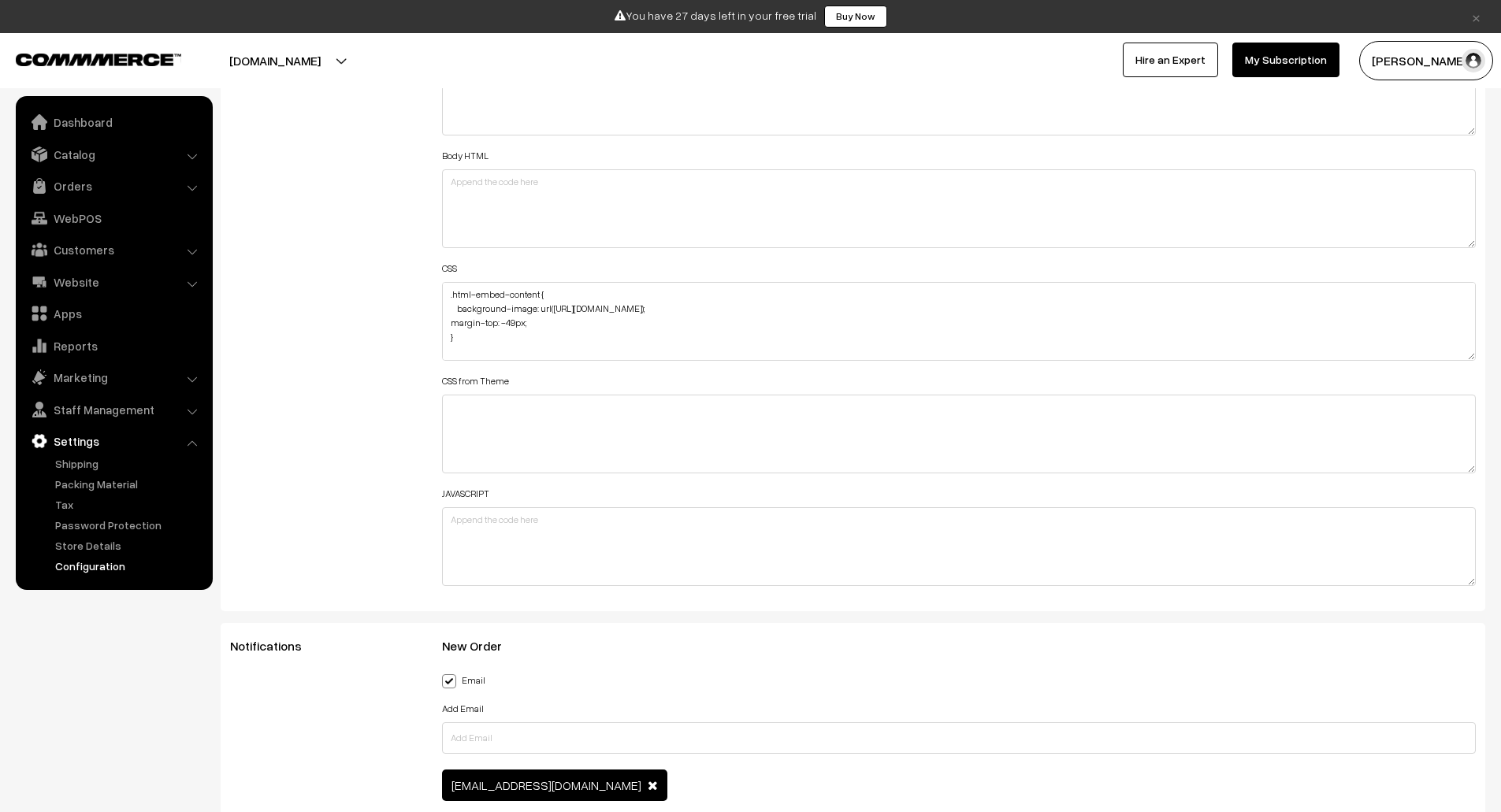
scroll to position [1846, 0]
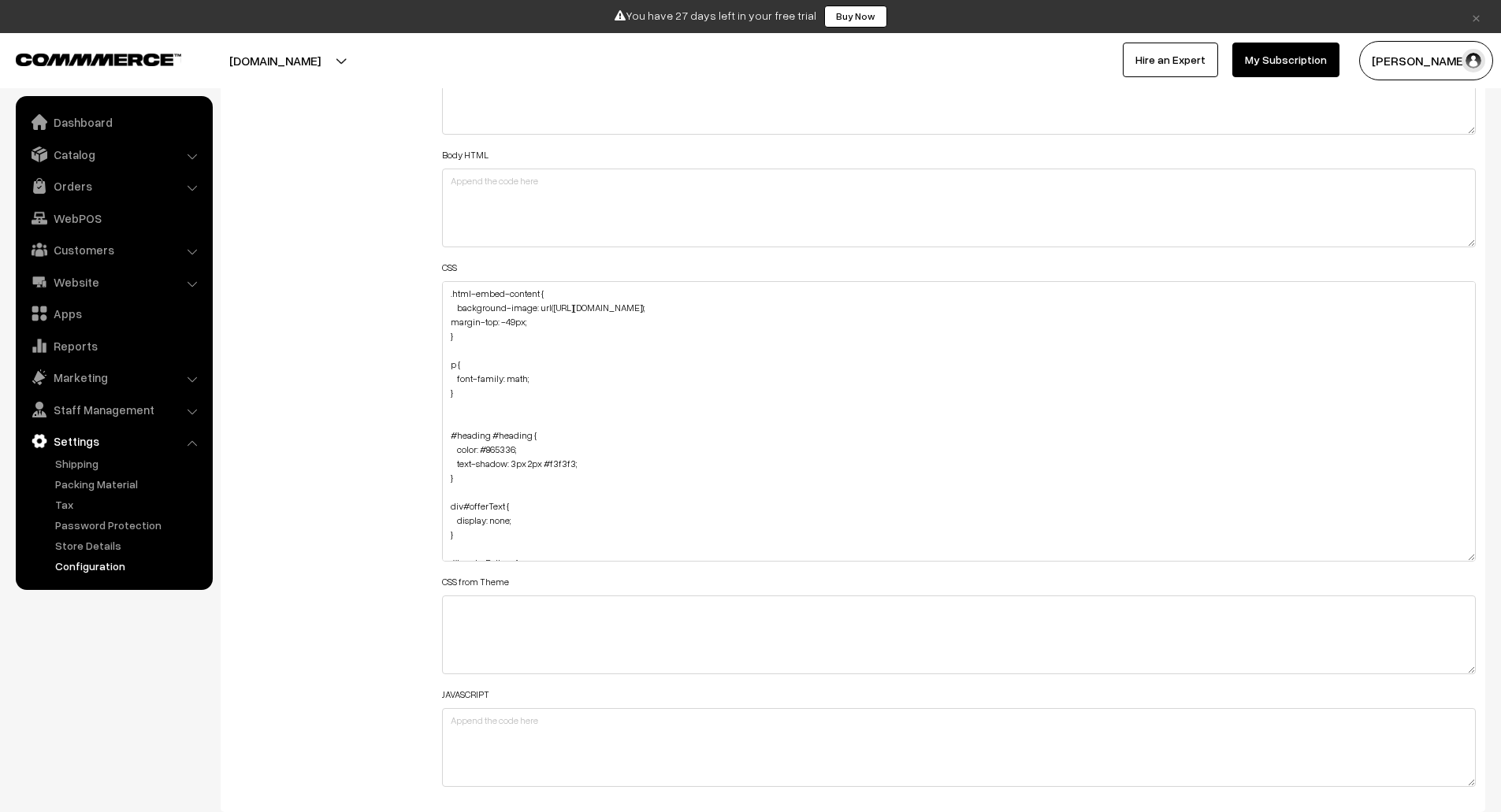
drag, startPoint x: 1468, startPoint y: 356, endPoint x: 1481, endPoint y: 590, distance: 234.4
click at [1481, 590] on div "Header HTML Body HTML CSS .html-embed-content { background-image: url([URL][DOM…" at bounding box center [960, 414] width 1059 height 765
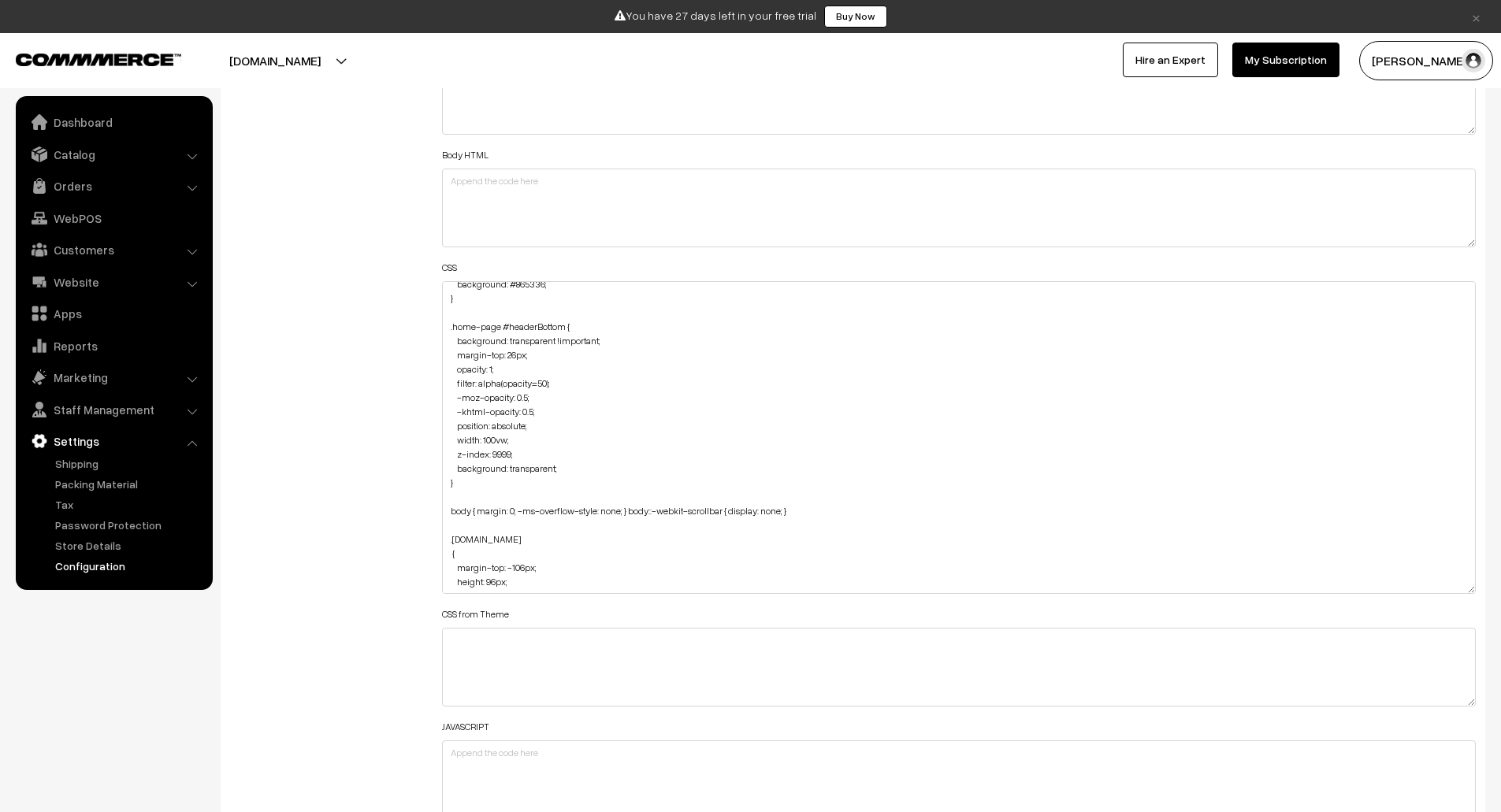
scroll to position [379, 0]
